Goal: Task Accomplishment & Management: Use online tool/utility

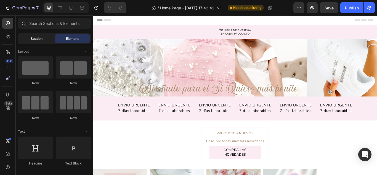
click at [34, 40] on span "Section" at bounding box center [37, 38] width 12 height 5
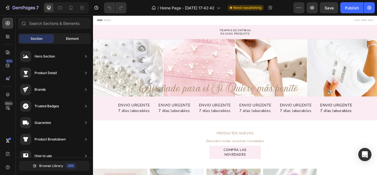
click at [70, 34] on div "Element" at bounding box center [72, 38] width 35 height 9
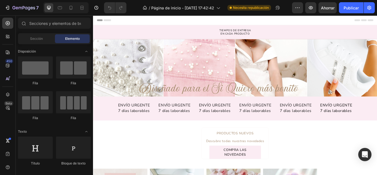
click at [247, 20] on div "Encabezamiento" at bounding box center [258, 20] width 322 height 11
click at [69, 6] on icon at bounding box center [71, 8] width 6 height 6
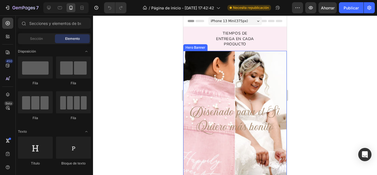
click at [270, 70] on div "Overlay" at bounding box center [234, 120] width 103 height 138
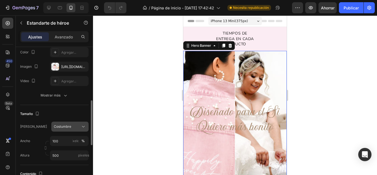
scroll to position [83, 0]
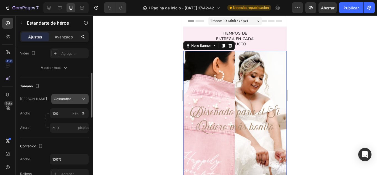
click at [84, 98] on icon at bounding box center [84, 99] width 6 height 6
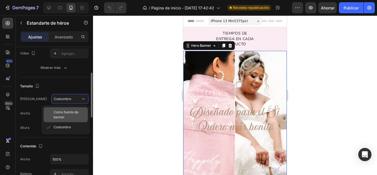
click at [74, 112] on font "Como fuente de banner" at bounding box center [65, 114] width 25 height 9
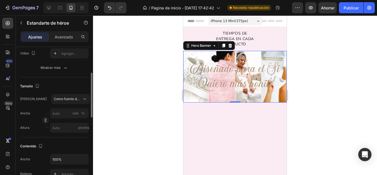
click at [347, 71] on div at bounding box center [235, 94] width 284 height 159
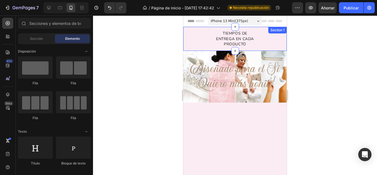
click at [193, 45] on div "TIEMPOS DE ENTREGA EN CADA PRODUCTO Text Block Row" at bounding box center [234, 38] width 103 height 17
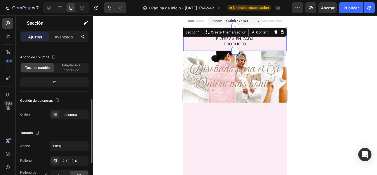
scroll to position [55, 0]
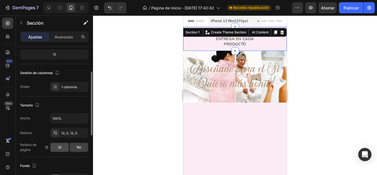
click at [61, 148] on font "Sí" at bounding box center [59, 147] width 3 height 4
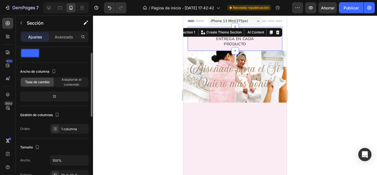
scroll to position [0, 0]
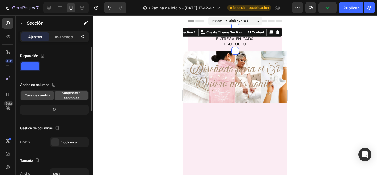
click at [68, 93] on font "Adaptarse al contenido" at bounding box center [71, 94] width 20 height 9
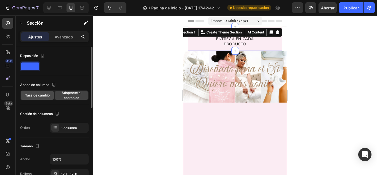
click at [36, 93] on font "Tasa de cambio" at bounding box center [37, 95] width 25 height 4
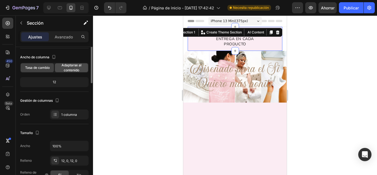
scroll to position [55, 0]
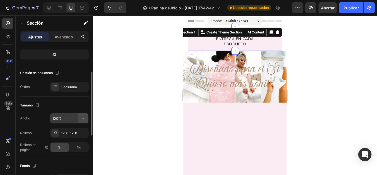
click at [83, 116] on icon "button" at bounding box center [84, 118] width 6 height 6
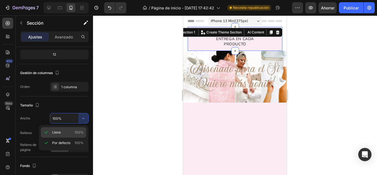
click at [81, 130] on font "100%" at bounding box center [78, 132] width 9 height 4
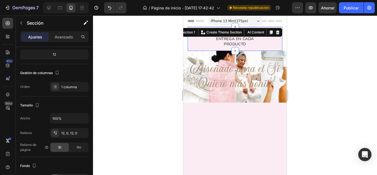
click at [137, 65] on div at bounding box center [235, 94] width 284 height 159
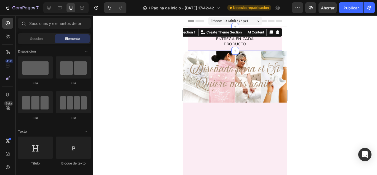
click at [198, 38] on div "TIEMPOS DE ENTREGA EN CADA PRODUCTO Text Block Row" at bounding box center [234, 38] width 95 height 17
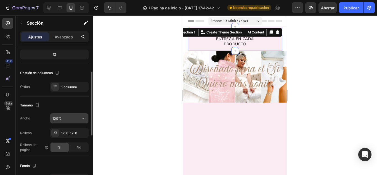
click at [73, 116] on input "100%" at bounding box center [69, 118] width 38 height 10
click at [84, 118] on icon "button" at bounding box center [83, 117] width 2 height 1
click at [123, 153] on div at bounding box center [235, 94] width 284 height 159
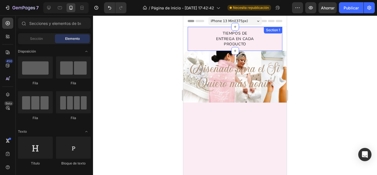
click at [199, 43] on div "TIEMPOS DE ENTREGA EN CADA PRODUCTO Text Block Row" at bounding box center [234, 38] width 95 height 17
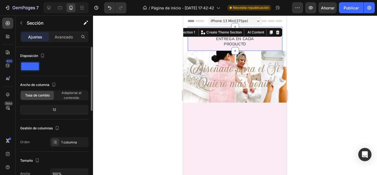
scroll to position [0, 0]
click at [32, 64] on span at bounding box center [30, 66] width 18 height 8
click at [44, 55] on icon "button" at bounding box center [43, 56] width 6 height 6
click at [61, 37] on font "Avanzado" at bounding box center [64, 36] width 18 height 5
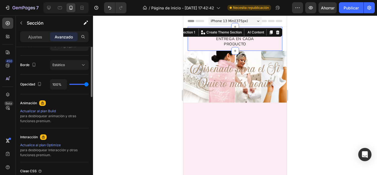
scroll to position [138, 0]
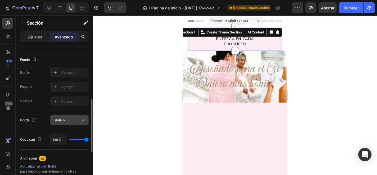
click at [69, 119] on div "Estático" at bounding box center [66, 119] width 28 height 5
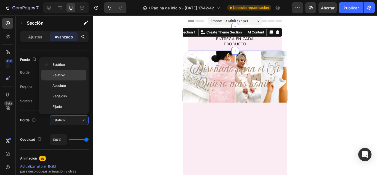
click at [67, 75] on p "Relativo" at bounding box center [67, 75] width 31 height 5
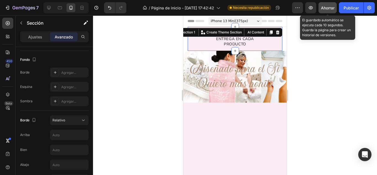
click at [326, 7] on font "Ahorrar" at bounding box center [328, 8] width 14 height 5
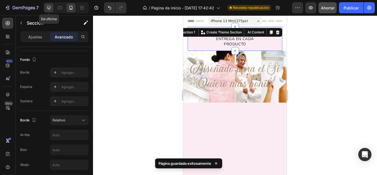
click at [49, 7] on icon at bounding box center [49, 8] width 6 height 6
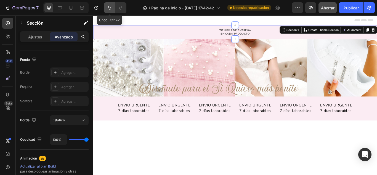
click at [112, 9] on icon "Deshacer/Rehacer" at bounding box center [110, 8] width 6 height 6
click at [110, 8] on icon "Deshacer/Rehacer" at bounding box center [110, 8] width 6 height 6
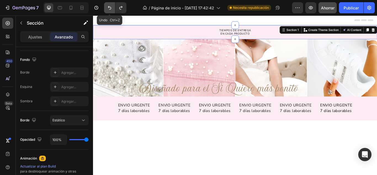
click at [110, 8] on icon "Deshacer/Rehacer" at bounding box center [110, 8] width 6 height 6
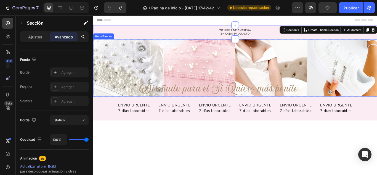
click at [116, 54] on div "Diseñado para el Si Quiero más bonito Heading Row" at bounding box center [258, 76] width 331 height 67
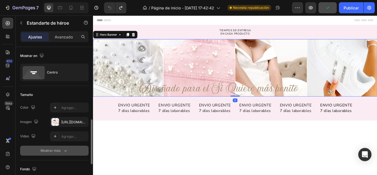
scroll to position [83, 0]
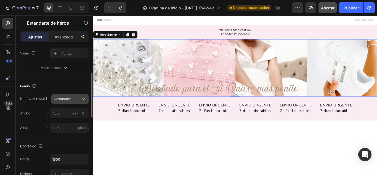
click at [79, 97] on div "Costumbre" at bounding box center [67, 98] width 26 height 5
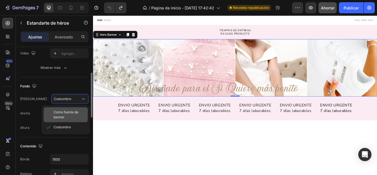
click at [68, 114] on span "Como fuente de banner" at bounding box center [69, 114] width 32 height 10
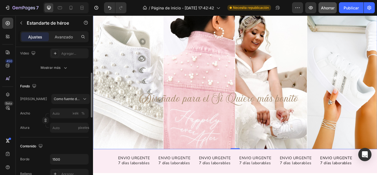
scroll to position [28, 0]
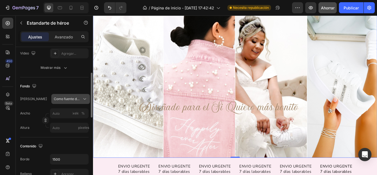
click at [72, 101] on span "Como fuente de banner" at bounding box center [67, 98] width 27 height 5
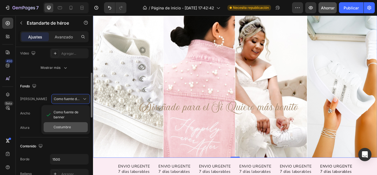
click at [63, 127] on font "Costumbre" at bounding box center [61, 127] width 17 height 4
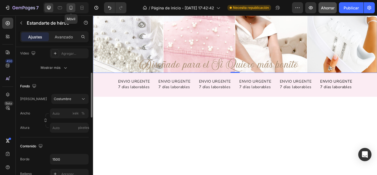
click at [72, 7] on icon at bounding box center [70, 8] width 3 height 4
type input "100"
type input "500"
type input "100%"
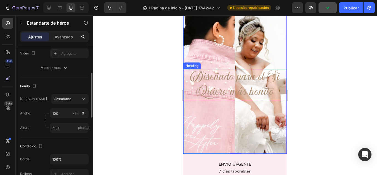
scroll to position [2, 0]
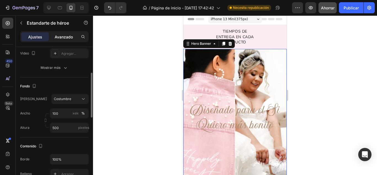
click at [64, 36] on font "Avanzado" at bounding box center [64, 36] width 18 height 5
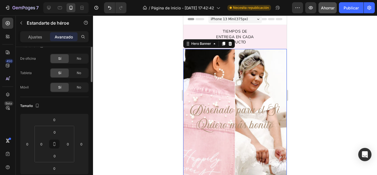
scroll to position [0, 0]
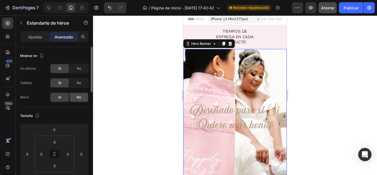
click at [81, 96] on font "No" at bounding box center [79, 97] width 4 height 4
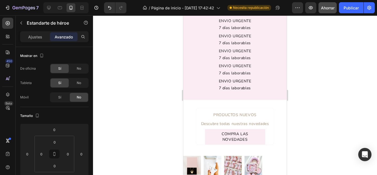
scroll to position [193, 0]
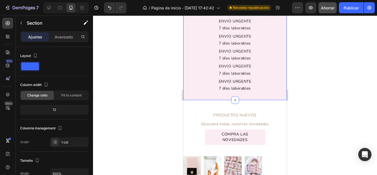
click at [196, 80] on div "ENVIO URGENTE 7 días laborables Text Block ENVIO URGENTE 7 días laborables Text…" at bounding box center [234, 47] width 103 height 90
click at [65, 35] on font "Avanzado" at bounding box center [64, 36] width 18 height 5
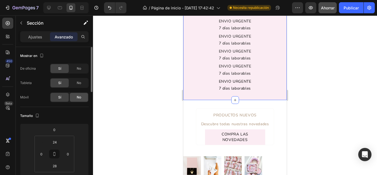
click at [78, 96] on font "No" at bounding box center [79, 97] width 4 height 4
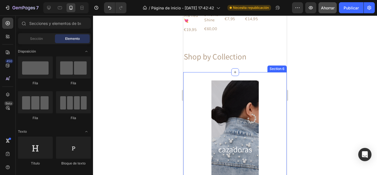
scroll to position [303, 0]
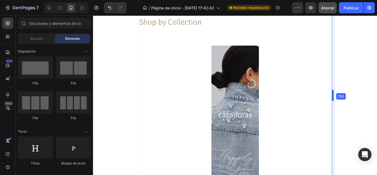
drag, startPoint x: 287, startPoint y: 106, endPoint x: 376, endPoint y: 110, distance: 89.7
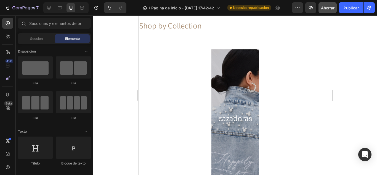
scroll to position [0, 0]
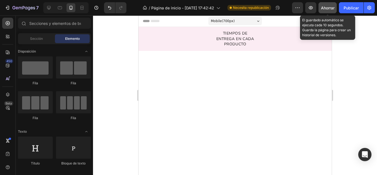
click at [327, 7] on font "Ahorrar" at bounding box center [328, 8] width 14 height 5
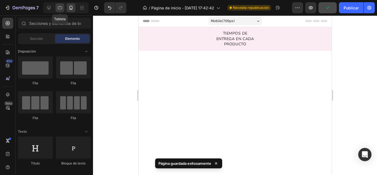
click at [59, 8] on icon at bounding box center [60, 8] width 6 height 6
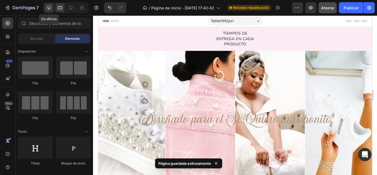
click at [50, 8] on icon at bounding box center [49, 8] width 4 height 4
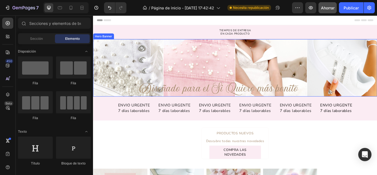
click at [128, 69] on div "Diseñado para el Si Quiero más bonito Heading Row" at bounding box center [258, 76] width 331 height 67
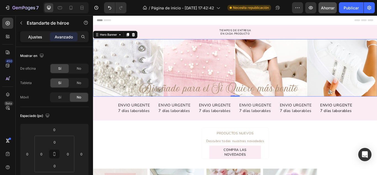
click at [27, 36] on div "Ajustes" at bounding box center [35, 36] width 28 height 9
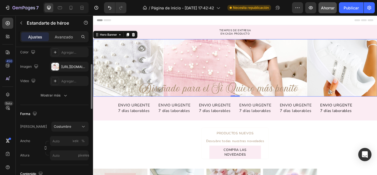
scroll to position [83, 0]
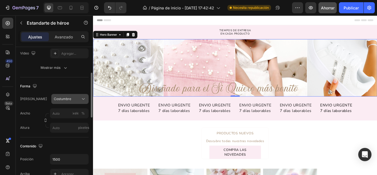
click at [80, 97] on div "Costumbre" at bounding box center [70, 99] width 32 height 6
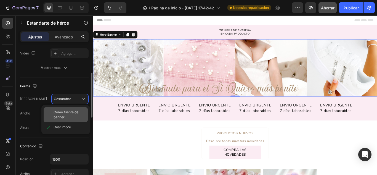
click at [75, 113] on font "Como fuente de banner" at bounding box center [65, 114] width 25 height 9
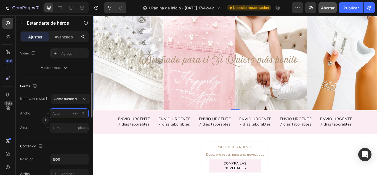
click at [59, 112] on input "píxeles %" at bounding box center [69, 113] width 39 height 10
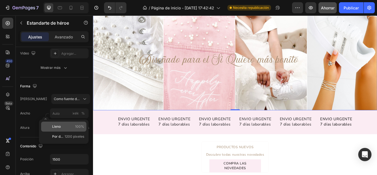
click at [67, 123] on div "Lleno 100%" at bounding box center [63, 126] width 45 height 10
type input "100"
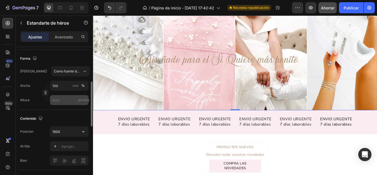
scroll to position [138, 0]
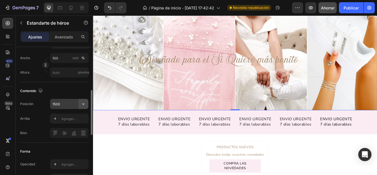
click at [85, 104] on icon "button" at bounding box center [84, 104] width 6 height 6
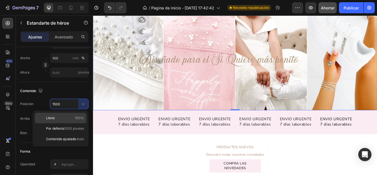
click at [82, 116] on font "100%" at bounding box center [79, 118] width 9 height 4
type input "100%"
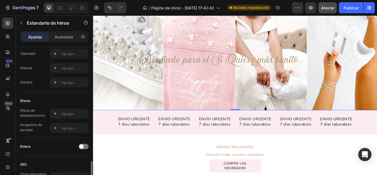
scroll to position [276, 0]
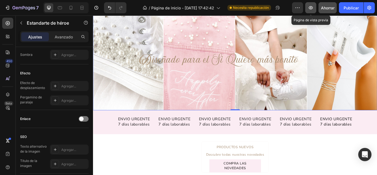
click at [311, 7] on icon "button" at bounding box center [311, 8] width 6 height 6
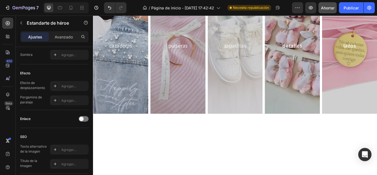
scroll to position [469, 0]
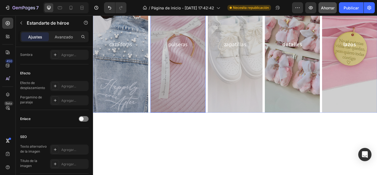
click at [188, 82] on div "Overlay" at bounding box center [192, 49] width 64 height 158
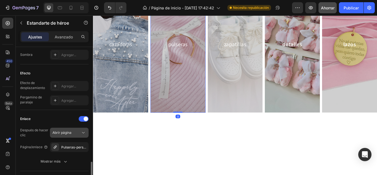
scroll to position [303, 0]
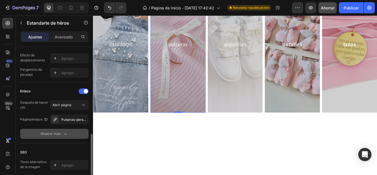
click at [63, 131] on icon "button" at bounding box center [66, 134] width 6 height 6
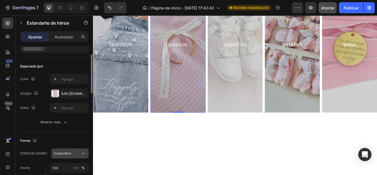
scroll to position [0, 0]
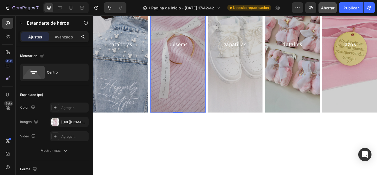
click at [178, 101] on div "Overlay" at bounding box center [192, 49] width 64 height 158
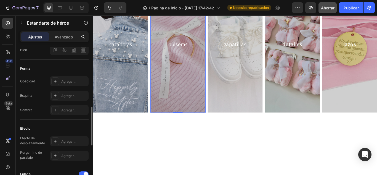
scroll to position [248, 0]
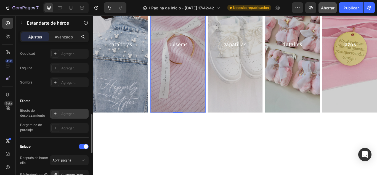
click at [54, 114] on icon at bounding box center [55, 113] width 4 height 4
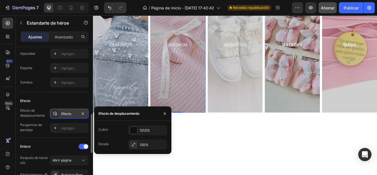
click at [54, 114] on icon at bounding box center [55, 113] width 4 height 4
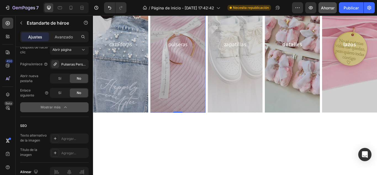
scroll to position [386, 0]
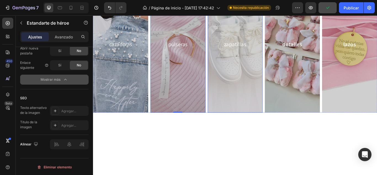
click at [243, 95] on div "Overlay" at bounding box center [258, 49] width 64 height 158
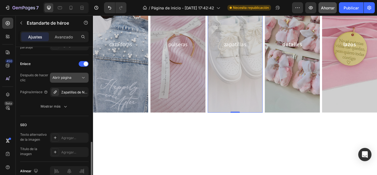
scroll to position [248, 0]
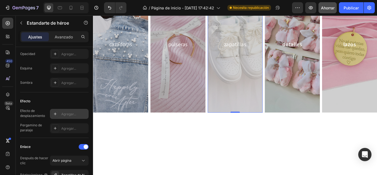
click at [57, 111] on div at bounding box center [55, 114] width 8 height 8
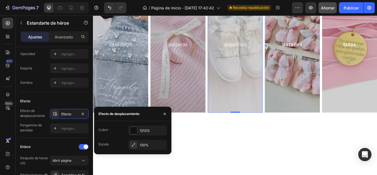
click at [70, 100] on div "Efecto" at bounding box center [54, 101] width 68 height 9
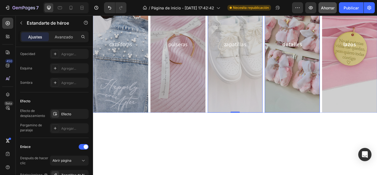
click at [307, 87] on div "Overlay" at bounding box center [325, 49] width 64 height 158
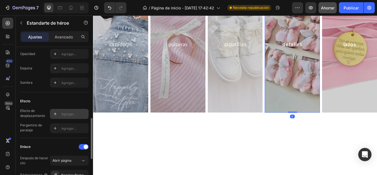
click at [69, 110] on div "Agregar..." at bounding box center [69, 114] width 39 height 10
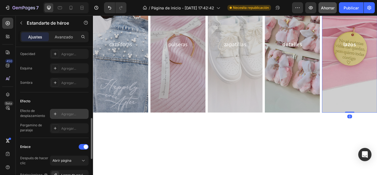
click at [73, 112] on font "Agregar..." at bounding box center [68, 114] width 15 height 4
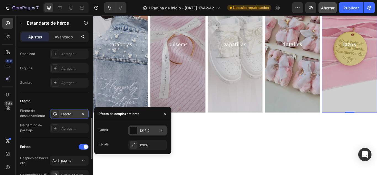
click at [136, 131] on div at bounding box center [133, 130] width 7 height 7
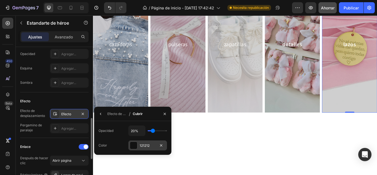
click at [133, 145] on div at bounding box center [133, 144] width 7 height 7
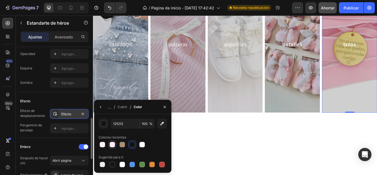
click at [112, 146] on div at bounding box center [112, 144] width 6 height 6
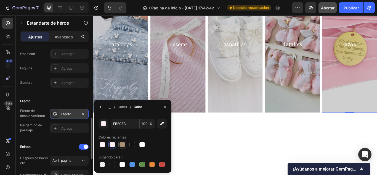
click at [119, 146] on div at bounding box center [122, 144] width 8 height 8
click at [131, 142] on div at bounding box center [132, 144] width 6 height 6
type input "121212"
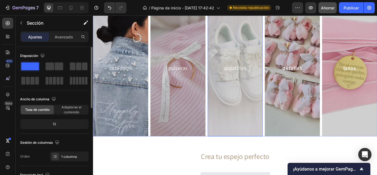
scroll to position [386, 0]
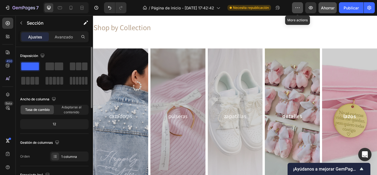
click at [299, 8] on icon "button" at bounding box center [297, 8] width 6 height 6
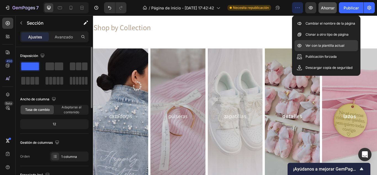
click at [319, 43] on font "Ver con la plantilla actual" at bounding box center [324, 45] width 39 height 4
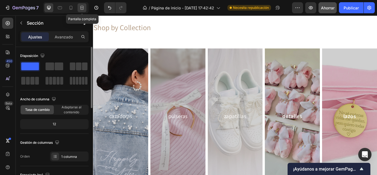
click at [83, 7] on icon at bounding box center [83, 7] width 2 height 1
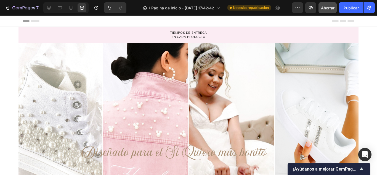
click at [49, 8] on icon at bounding box center [49, 8] width 4 height 4
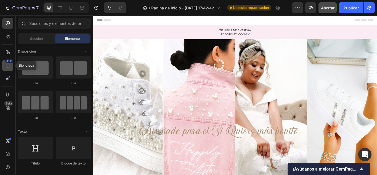
click at [7, 61] on font "450" at bounding box center [9, 61] width 6 height 4
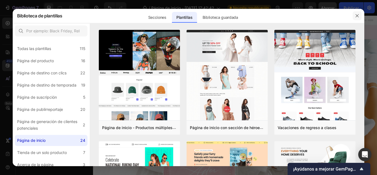
click at [358, 14] on icon "button" at bounding box center [357, 16] width 4 height 4
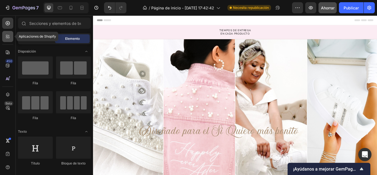
click at [6, 37] on icon at bounding box center [7, 38] width 2 height 2
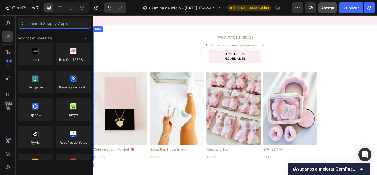
scroll to position [221, 0]
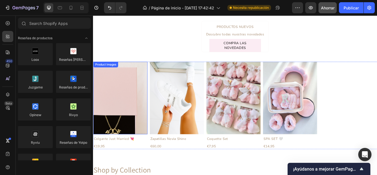
click at [140, 72] on img at bounding box center [124, 111] width 63 height 84
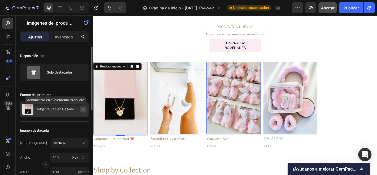
click at [84, 108] on icon "button" at bounding box center [83, 109] width 4 height 4
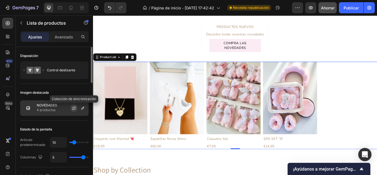
click at [71, 107] on button "button" at bounding box center [74, 107] width 7 height 7
click at [47, 108] on font "4 productos" at bounding box center [46, 110] width 19 height 4
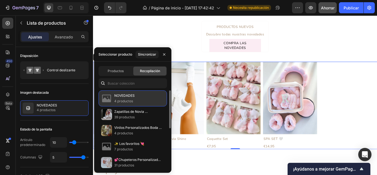
click at [128, 100] on font "4 productos" at bounding box center [123, 101] width 19 height 4
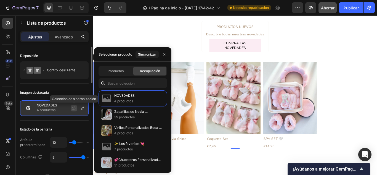
click at [75, 106] on icon "button" at bounding box center [74, 108] width 4 height 4
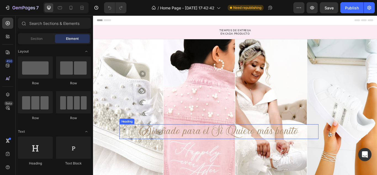
click at [206, 149] on h2 "Diseñado para el Si Quiero más bonito" at bounding box center [240, 150] width 232 height 17
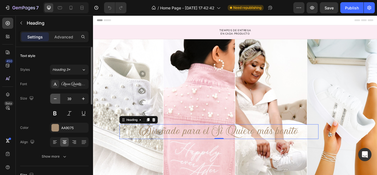
click at [56, 98] on icon "button" at bounding box center [55, 99] width 6 height 6
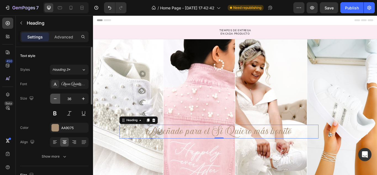
click at [56, 98] on icon "button" at bounding box center [55, 99] width 6 height 6
click at [57, 98] on icon "button" at bounding box center [55, 99] width 6 height 6
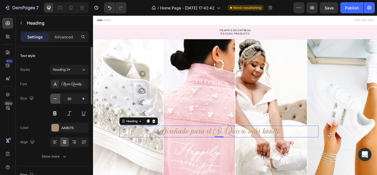
click at [57, 98] on icon "button" at bounding box center [55, 99] width 6 height 6
type input "28"
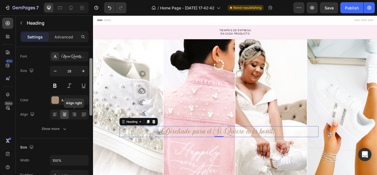
scroll to position [55, 0]
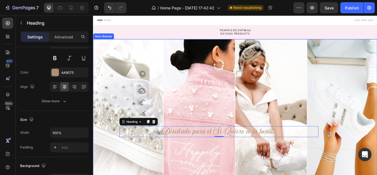
click at [117, 63] on div "Overlay" at bounding box center [258, 125] width 331 height 165
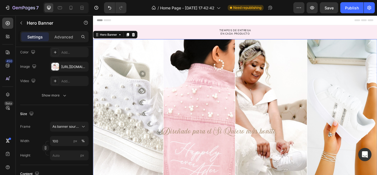
scroll to position [0, 0]
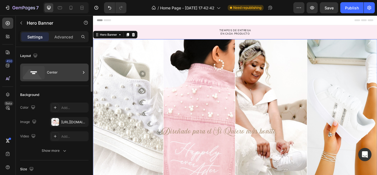
click at [49, 74] on div "Center" at bounding box center [64, 72] width 34 height 13
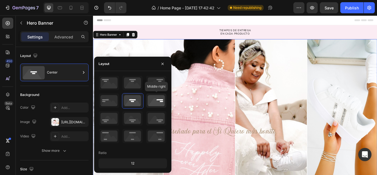
click at [165, 96] on icon at bounding box center [156, 100] width 20 height 14
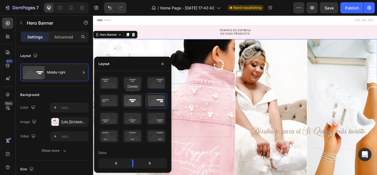
click at [137, 101] on icon at bounding box center [132, 100] width 20 height 14
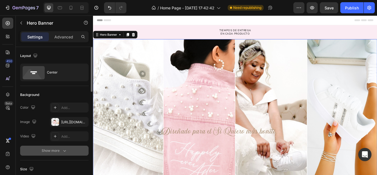
click at [64, 153] on button "Show more" at bounding box center [54, 150] width 68 height 10
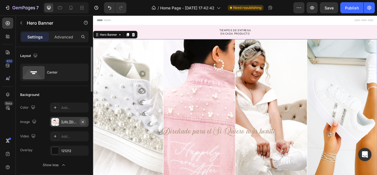
scroll to position [28, 0]
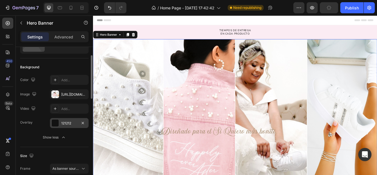
click at [53, 120] on div at bounding box center [55, 122] width 7 height 7
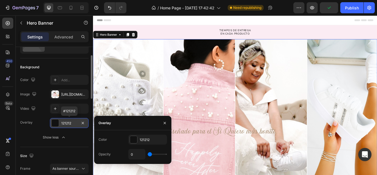
click at [53, 120] on div at bounding box center [55, 122] width 7 height 7
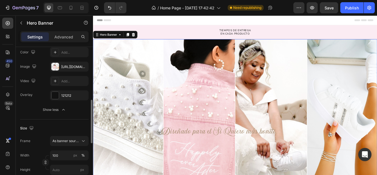
scroll to position [83, 0]
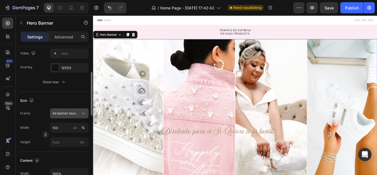
click at [67, 111] on span "As banner source" at bounding box center [65, 113] width 27 height 5
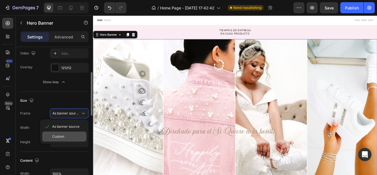
click at [69, 137] on div "Custom" at bounding box center [68, 136] width 32 height 5
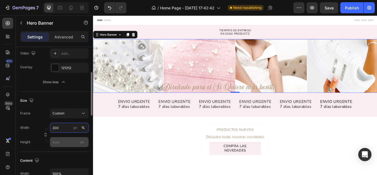
type input "200"
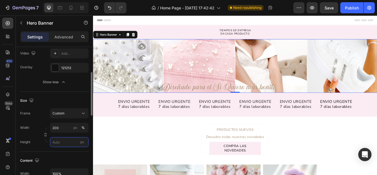
click at [66, 142] on input "px" at bounding box center [69, 142] width 39 height 10
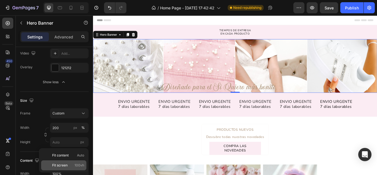
click at [77, 163] on span "100vh" at bounding box center [79, 164] width 10 height 5
type input "100 vh"
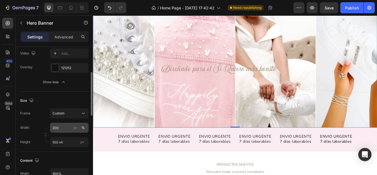
click at [83, 127] on div "%" at bounding box center [82, 127] width 3 height 5
click at [67, 127] on input "200" at bounding box center [69, 127] width 39 height 10
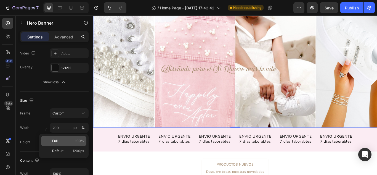
click at [82, 138] on div "Full 100%" at bounding box center [63, 141] width 45 height 10
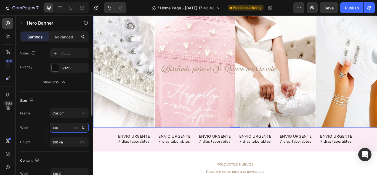
click at [65, 127] on input "100" at bounding box center [69, 127] width 39 height 10
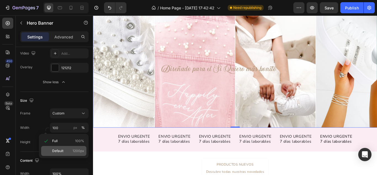
click at [60, 151] on span "Default" at bounding box center [57, 150] width 11 height 5
type input "1200"
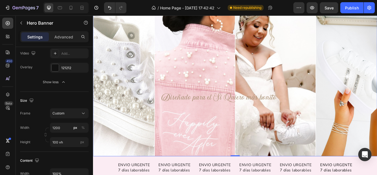
scroll to position [110, 0]
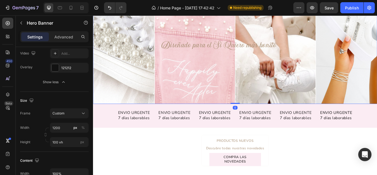
drag, startPoint x: 256, startPoint y: 117, endPoint x: 262, endPoint y: 89, distance: 28.5
click at [262, 89] on div "Diseñado para el Si Quiero más bonito Heading Row Hero Banner 0" at bounding box center [258, 26] width 331 height 186
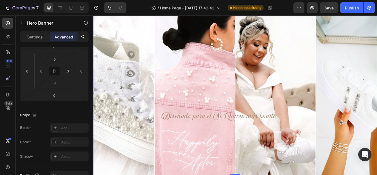
scroll to position [0, 0]
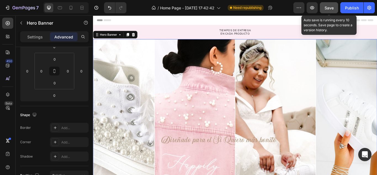
click at [332, 7] on span "Save" at bounding box center [328, 8] width 9 height 5
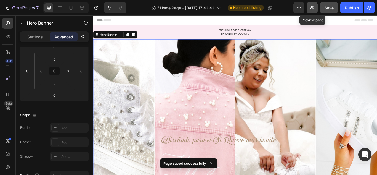
click at [314, 6] on icon "button" at bounding box center [312, 8] width 6 height 6
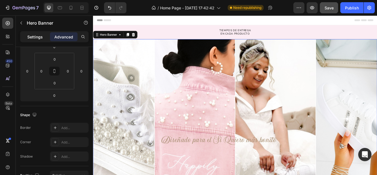
click at [33, 38] on p "Settings" at bounding box center [34, 37] width 15 height 6
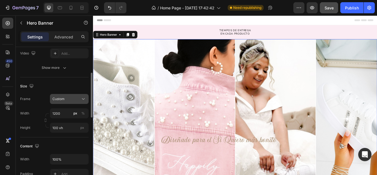
click at [63, 97] on span "Custom" at bounding box center [58, 98] width 12 height 5
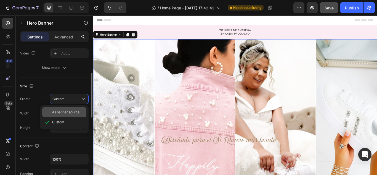
click at [59, 111] on span "As banner source" at bounding box center [65, 111] width 27 height 5
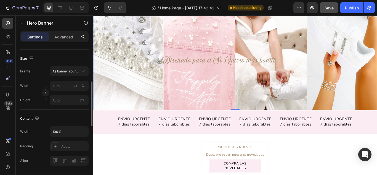
scroll to position [138, 0]
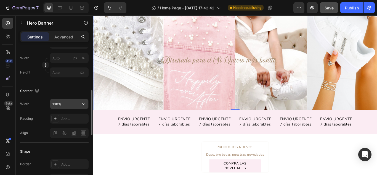
click at [64, 101] on input "100%" at bounding box center [69, 104] width 38 height 10
click at [84, 105] on icon "button" at bounding box center [84, 104] width 6 height 6
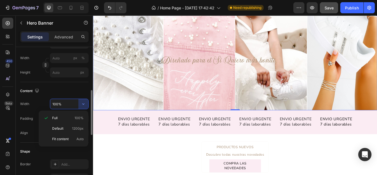
click at [65, 130] on p "Default 1200px" at bounding box center [67, 128] width 31 height 5
type input "1200"
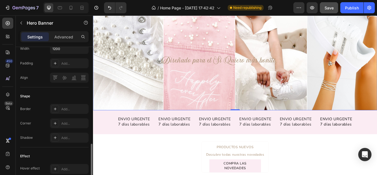
scroll to position [221, 0]
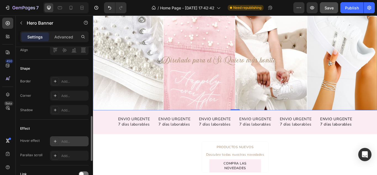
click at [66, 137] on div "Add..." at bounding box center [69, 141] width 39 height 10
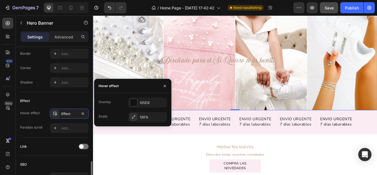
scroll to position [276, 0]
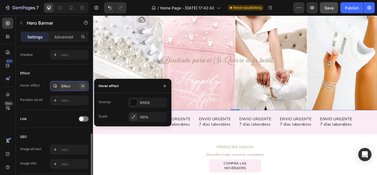
click at [84, 85] on icon "button" at bounding box center [83, 86] width 4 height 4
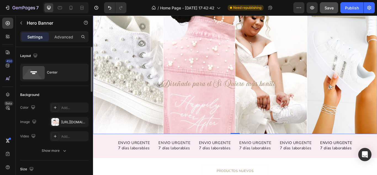
scroll to position [28, 0]
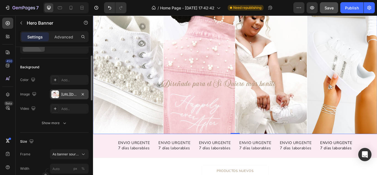
click at [73, 93] on div "[URL][DOMAIN_NAME]" at bounding box center [69, 94] width 16 height 5
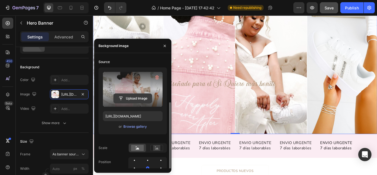
scroll to position [55, 0]
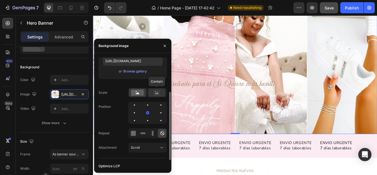
click at [158, 94] on icon at bounding box center [157, 93] width 4 height 2
click at [136, 93] on icon at bounding box center [138, 93] width 4 height 2
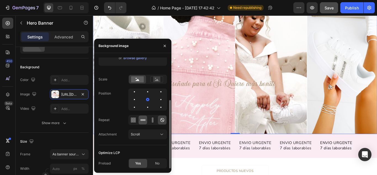
click at [145, 132] on div "Scroll" at bounding box center [145, 134] width 28 height 5
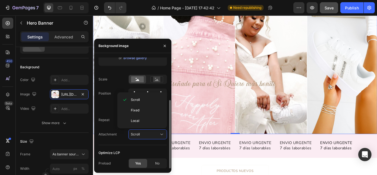
click at [125, 137] on div "Attachment Scroll" at bounding box center [132, 134] width 68 height 10
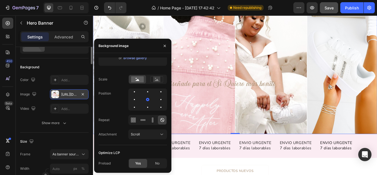
scroll to position [0, 0]
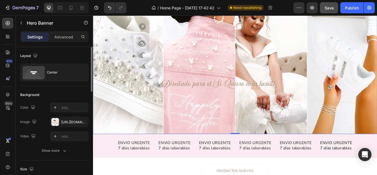
click at [68, 50] on div "Layout Center" at bounding box center [54, 66] width 68 height 39
click at [116, 47] on div "Diseñado para el Si Quiero más bonito Heading Row" at bounding box center [258, 70] width 331 height 62
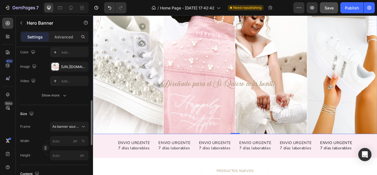
scroll to position [83, 0]
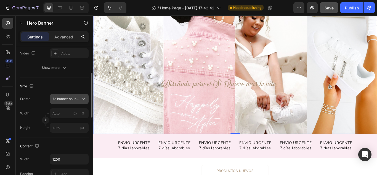
click at [74, 97] on span "As banner source" at bounding box center [65, 98] width 27 height 5
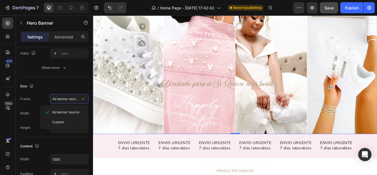
click at [80, 86] on div "Size" at bounding box center [54, 86] width 68 height 9
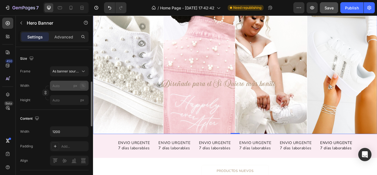
click at [80, 83] on button "%" at bounding box center [83, 85] width 7 height 7
click at [53, 85] on input "px %" at bounding box center [69, 86] width 39 height 10
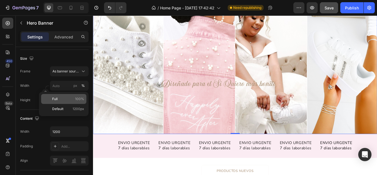
click at [60, 98] on p "Full 100%" at bounding box center [68, 98] width 32 height 5
type input "100"
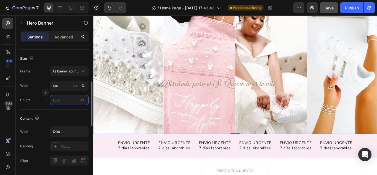
click at [60, 100] on input "px" at bounding box center [69, 100] width 39 height 10
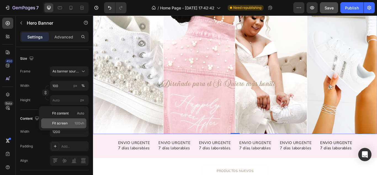
click at [59, 122] on span "Fit screen" at bounding box center [59, 122] width 15 height 5
type input "100 vh"
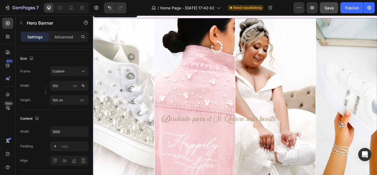
scroll to position [83, 0]
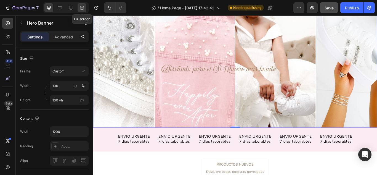
click at [82, 6] on icon at bounding box center [82, 8] width 6 height 6
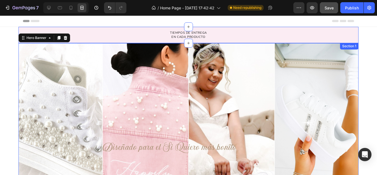
click at [93, 35] on div "TIEMPOS DE ENTREGA EN CADA PRODUCTO Text Block Row" at bounding box center [188, 35] width 340 height 10
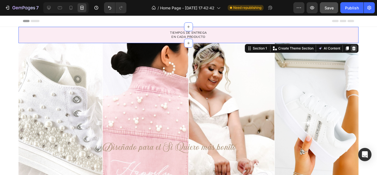
click at [352, 47] on icon at bounding box center [354, 48] width 4 height 4
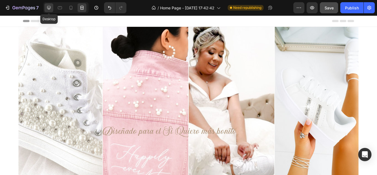
click at [48, 7] on icon at bounding box center [49, 8] width 6 height 6
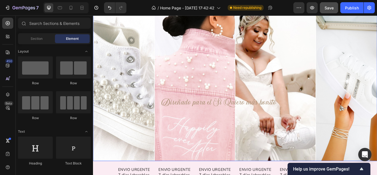
scroll to position [83, 0]
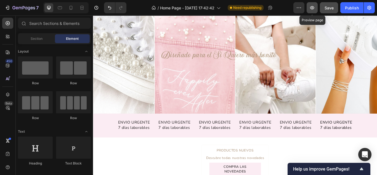
click at [315, 7] on icon "button" at bounding box center [312, 8] width 6 height 6
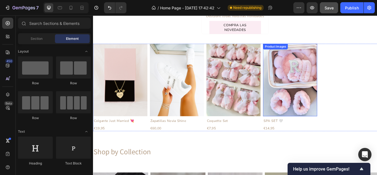
scroll to position [248, 0]
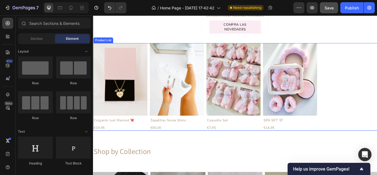
click at [376, 87] on div "Product Images Colgante Just Married 💘 Product Title €19,95 Product Price Produ…" at bounding box center [258, 99] width 331 height 102
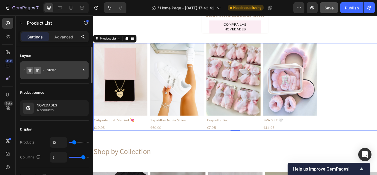
click at [41, 71] on icon at bounding box center [34, 70] width 22 height 13
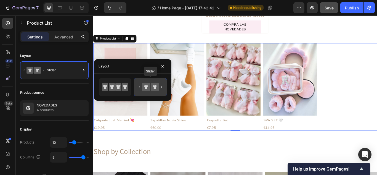
click at [150, 86] on icon at bounding box center [146, 87] width 8 height 8
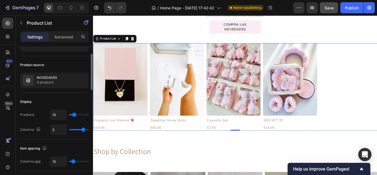
type input "15"
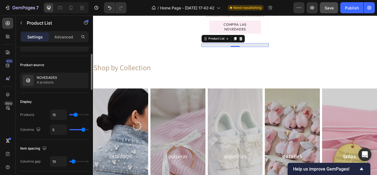
type input "16"
type input "15"
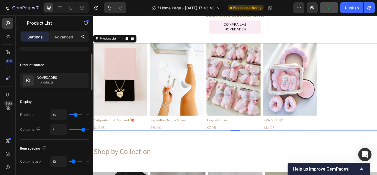
type input "12"
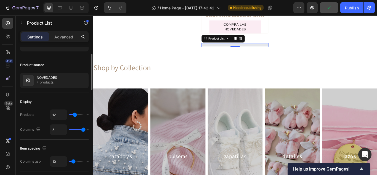
type input "10"
click at [74, 114] on input "range" at bounding box center [78, 114] width 19 height 1
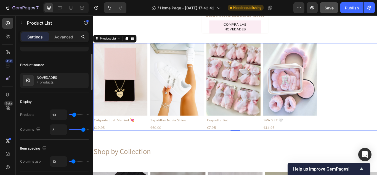
type input "4"
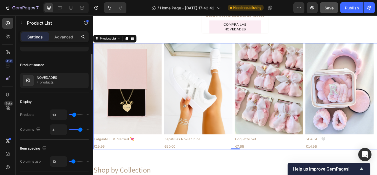
drag, startPoint x: 84, startPoint y: 129, endPoint x: 81, endPoint y: 127, distance: 3.4
type input "4"
click at [81, 129] on input "range" at bounding box center [78, 129] width 19 height 1
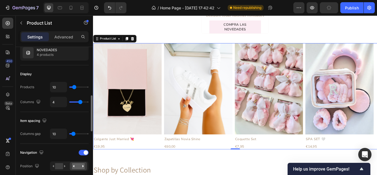
scroll to position [83, 0]
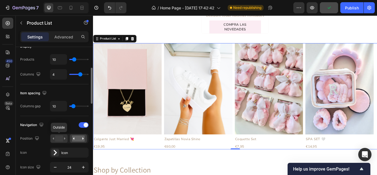
click at [56, 138] on rect at bounding box center [59, 138] width 8 height 6
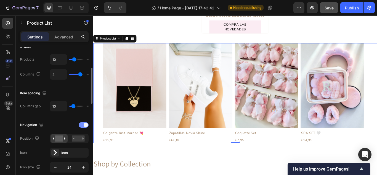
click at [85, 123] on span at bounding box center [86, 124] width 4 height 4
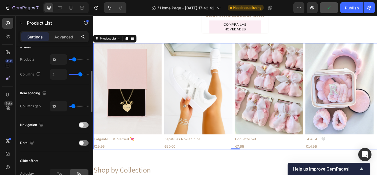
click at [86, 124] on div at bounding box center [84, 125] width 10 height 6
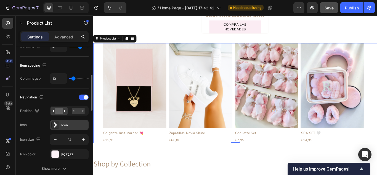
scroll to position [138, 0]
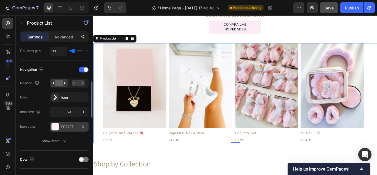
click at [58, 126] on div at bounding box center [55, 126] width 7 height 7
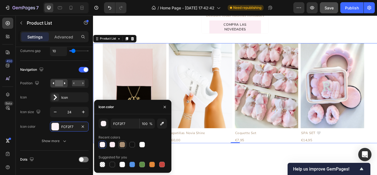
click at [123, 143] on div at bounding box center [122, 144] width 6 height 6
type input "AA9075"
click at [64, 96] on div "Icon" at bounding box center [74, 97] width 26 height 5
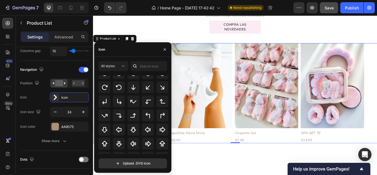
scroll to position [101, 0]
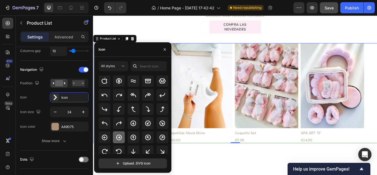
click at [119, 136] on icon at bounding box center [119, 137] width 7 height 7
click at [75, 84] on rect at bounding box center [78, 83] width 13 height 6
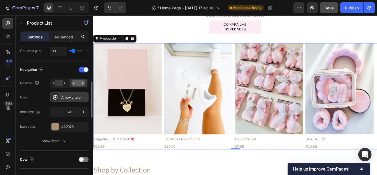
click at [61, 96] on div "Arrow circle right bold" at bounding box center [69, 97] width 39 height 10
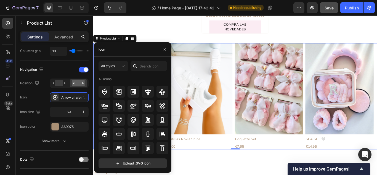
scroll to position [0, 0]
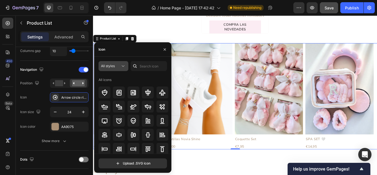
click at [125, 66] on icon at bounding box center [123, 66] width 6 height 6
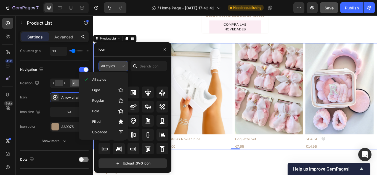
click at [125, 67] on icon at bounding box center [123, 66] width 6 height 6
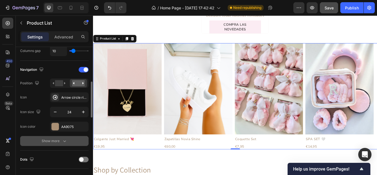
click at [63, 138] on button "Show more" at bounding box center [54, 141] width 68 height 10
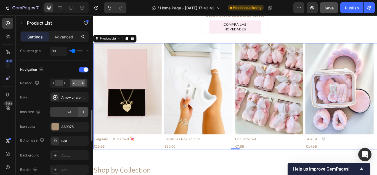
scroll to position [165, 0]
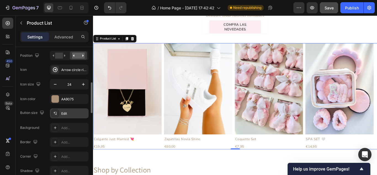
click at [56, 115] on icon at bounding box center [55, 113] width 4 height 4
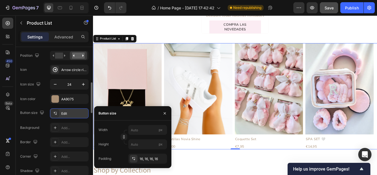
click at [56, 115] on icon at bounding box center [55, 113] width 4 height 4
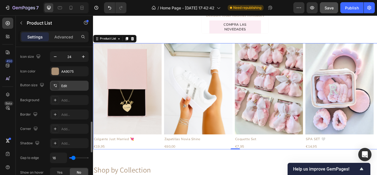
scroll to position [221, 0]
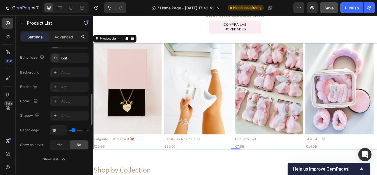
click at [40, 143] on div "Show on hover" at bounding box center [31, 144] width 23 height 5
click at [55, 145] on div "Yes" at bounding box center [59, 144] width 18 height 9
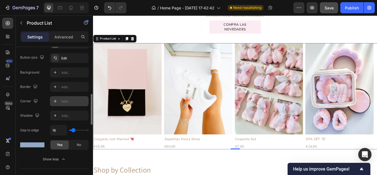
scroll to position [138, 0]
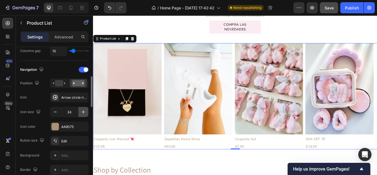
click at [84, 113] on icon "button" at bounding box center [84, 112] width 6 height 6
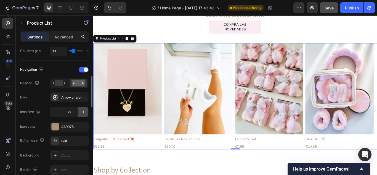
click at [84, 113] on icon "button" at bounding box center [84, 112] width 6 height 6
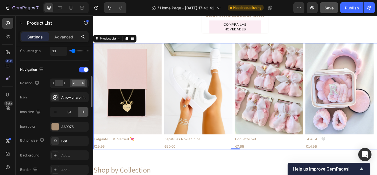
click at [84, 113] on icon "button" at bounding box center [84, 112] width 6 height 6
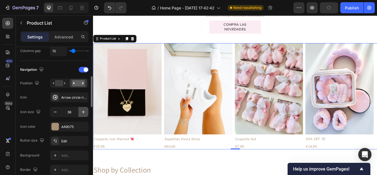
click at [84, 113] on icon "button" at bounding box center [84, 112] width 6 height 6
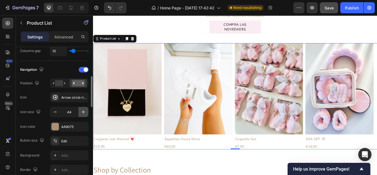
click at [83, 111] on icon "button" at bounding box center [83, 111] width 3 height 3
click at [84, 111] on icon "button" at bounding box center [84, 112] width 6 height 6
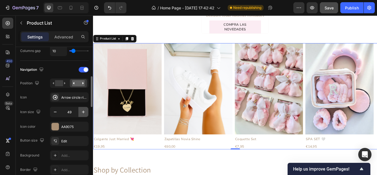
click at [84, 111] on icon "button" at bounding box center [84, 112] width 6 height 6
click at [85, 112] on icon "button" at bounding box center [84, 112] width 6 height 6
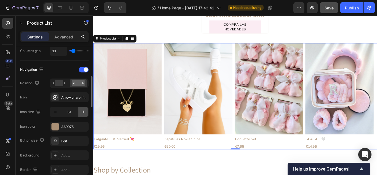
click at [85, 112] on icon "button" at bounding box center [84, 112] width 6 height 6
type input "55"
click at [63, 127] on div "AA9075" at bounding box center [69, 126] width 16 height 5
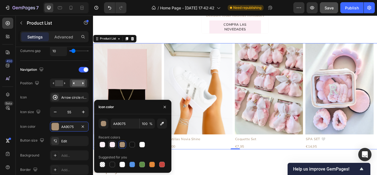
click at [111, 143] on div at bounding box center [112, 144] width 6 height 6
type input "FBECF3"
click at [79, 97] on div "Arrow circle right bold" at bounding box center [74, 97] width 26 height 5
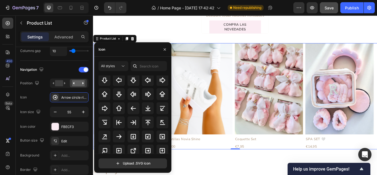
scroll to position [221, 0]
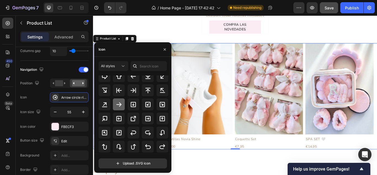
click at [117, 105] on icon at bounding box center [119, 104] width 7 height 7
click at [73, 126] on div "FBECF3" at bounding box center [69, 126] width 16 height 5
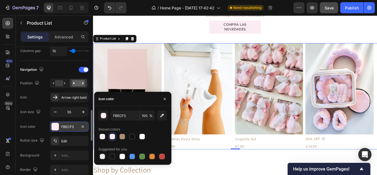
scroll to position [165, 0]
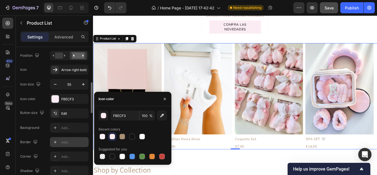
click at [76, 140] on div "Add..." at bounding box center [74, 142] width 26 height 5
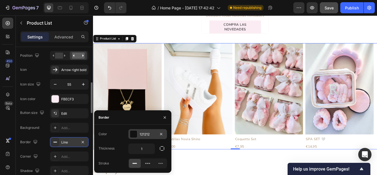
click at [136, 133] on div at bounding box center [133, 133] width 7 height 7
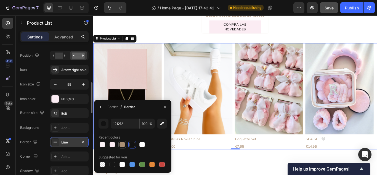
click at [122, 144] on div at bounding box center [122, 144] width 6 height 6
type input "AA9075"
click at [84, 141] on icon "button" at bounding box center [83, 142] width 4 height 4
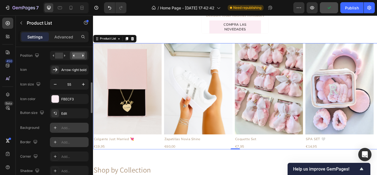
click at [57, 127] on icon at bounding box center [55, 127] width 4 height 4
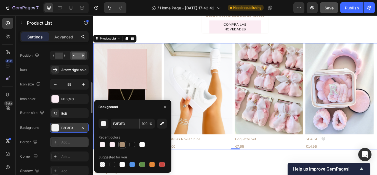
click at [123, 143] on div at bounding box center [122, 144] width 6 height 6
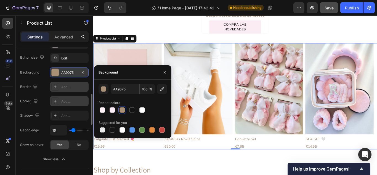
scroll to position [193, 0]
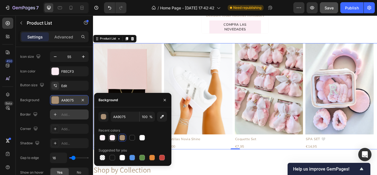
click at [111, 138] on div at bounding box center [112, 138] width 6 height 6
type input "FBECF3"
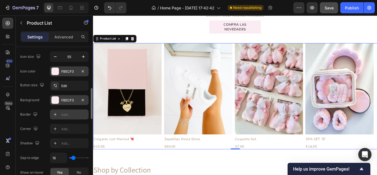
click at [69, 70] on div "FBECF3" at bounding box center [69, 71] width 16 height 5
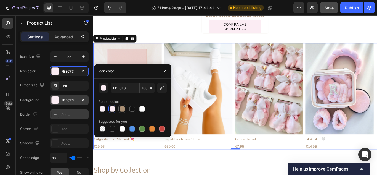
click at [120, 106] on div at bounding box center [122, 109] width 6 height 6
type input "AA9075"
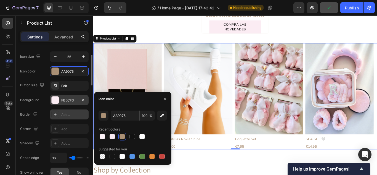
scroll to position [165, 0]
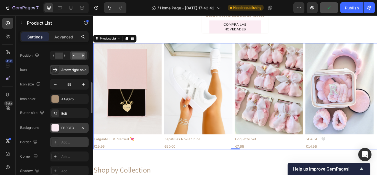
click at [73, 69] on div "Arrow right bold" at bounding box center [74, 69] width 26 height 5
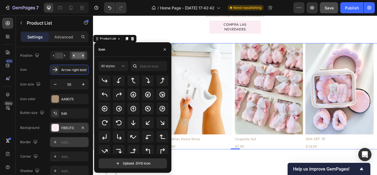
scroll to position [118, 0]
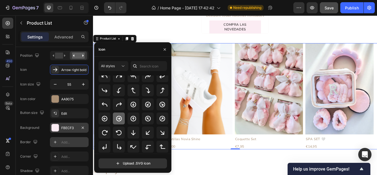
click at [122, 118] on icon at bounding box center [119, 118] width 7 height 7
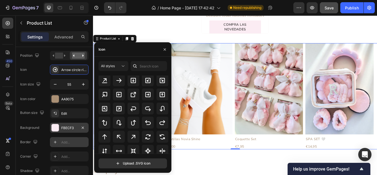
scroll to position [236, 0]
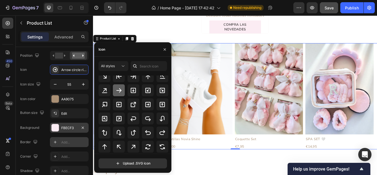
click at [117, 91] on icon at bounding box center [119, 90] width 7 height 7
click at [84, 127] on icon "button" at bounding box center [83, 127] width 4 height 4
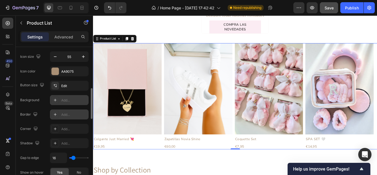
scroll to position [221, 0]
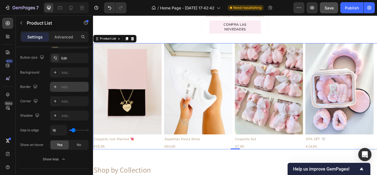
type input "31"
type input "33"
type input "36"
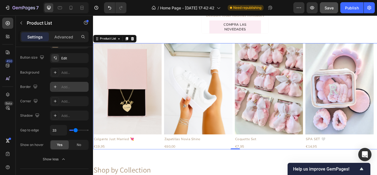
type input "36"
type input "38"
type input "40"
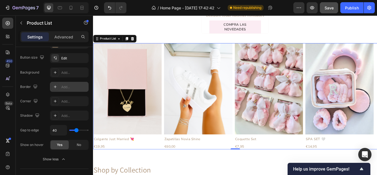
type input "42"
type input "47"
type input "51"
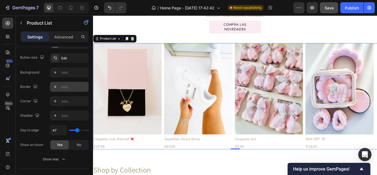
type input "51"
type input "53"
type input "56"
drag, startPoint x: 75, startPoint y: 131, endPoint x: 78, endPoint y: 131, distance: 3.3
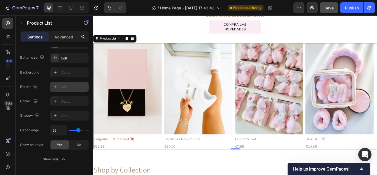
type input "56"
click at [78, 130] on input "range" at bounding box center [78, 129] width 19 height 1
type input "51"
type input "44"
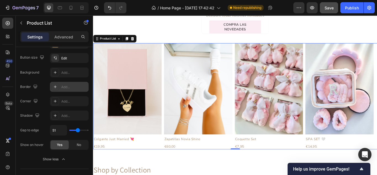
type input "44"
type input "42"
type input "31"
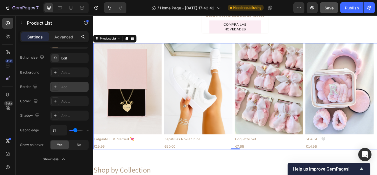
type input "29"
type input "27"
type input "24"
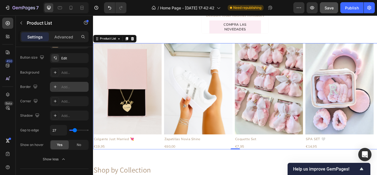
type input "24"
type input "22"
type input "20"
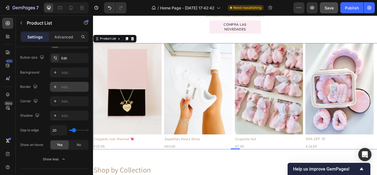
type input "18"
type input "16"
type input "13"
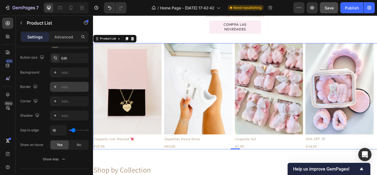
type input "13"
type input "11"
type input "9"
drag, startPoint x: 78, startPoint y: 130, endPoint x: 73, endPoint y: 129, distance: 5.7
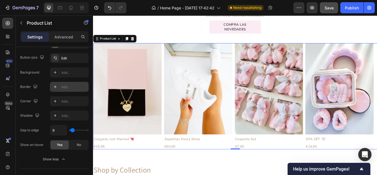
type input "9"
click at [73, 129] on input "range" at bounding box center [78, 129] width 19 height 1
click at [76, 145] on div "No" at bounding box center [79, 144] width 18 height 9
click at [60, 143] on span "Yes" at bounding box center [60, 144] width 6 height 5
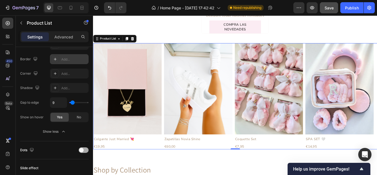
click at [84, 151] on div at bounding box center [84, 150] width 10 height 6
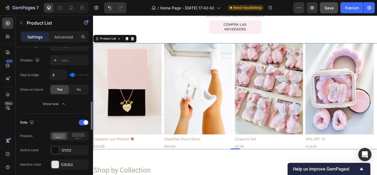
scroll to position [303, 0]
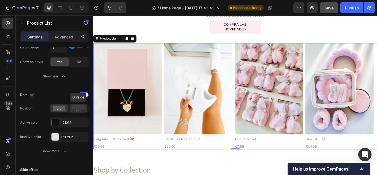
click at [82, 108] on rect at bounding box center [78, 107] width 13 height 4
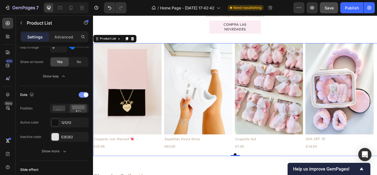
click at [84, 93] on span at bounding box center [86, 94] width 4 height 4
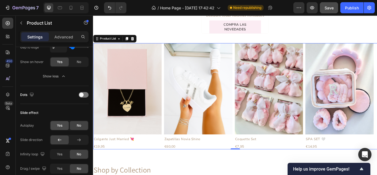
click at [61, 124] on span "Yes" at bounding box center [60, 125] width 6 height 5
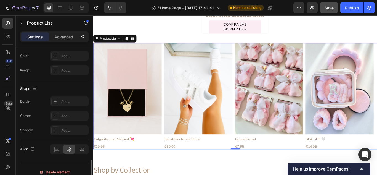
scroll to position [557, 0]
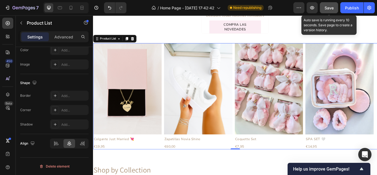
click at [330, 7] on span "Save" at bounding box center [328, 8] width 9 height 5
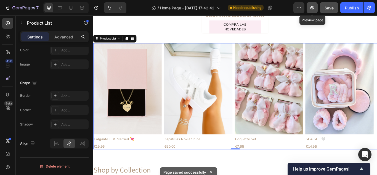
click at [312, 8] on icon "button" at bounding box center [312, 8] width 6 height 6
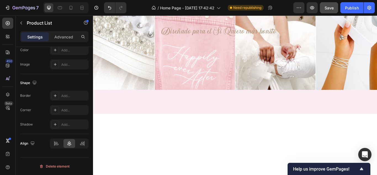
scroll to position [0, 0]
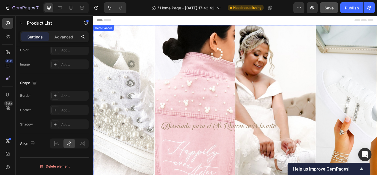
click at [184, 67] on div "Overlay" at bounding box center [258, 120] width 331 height 186
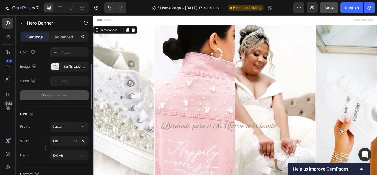
scroll to position [83, 0]
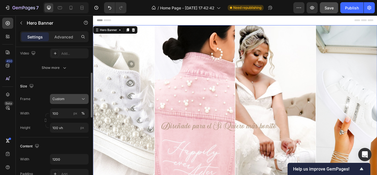
click at [70, 95] on button "Custom" at bounding box center [69, 99] width 39 height 10
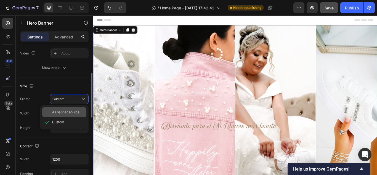
click at [72, 108] on div "As banner source" at bounding box center [64, 112] width 44 height 10
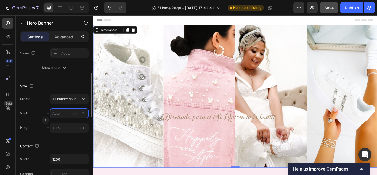
click at [63, 115] on input "px %" at bounding box center [69, 113] width 39 height 10
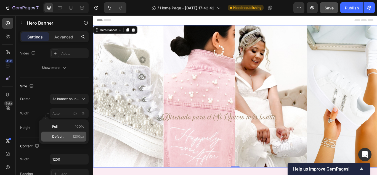
click at [72, 134] on p "Default 1200px" at bounding box center [68, 136] width 32 height 5
type input "1200"
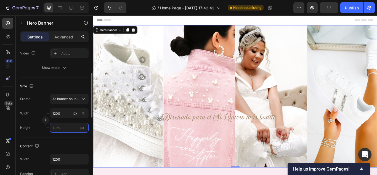
click at [71, 127] on input "px" at bounding box center [69, 127] width 39 height 10
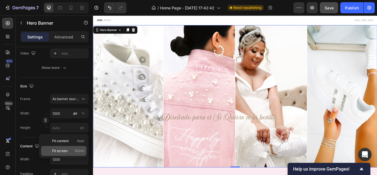
click at [69, 148] on div "Fit screen 100vh" at bounding box center [63, 151] width 45 height 10
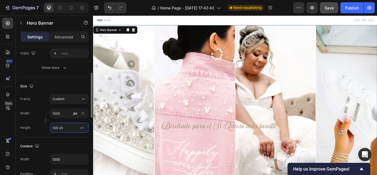
click at [69, 129] on input "100 vh" at bounding box center [69, 127] width 39 height 10
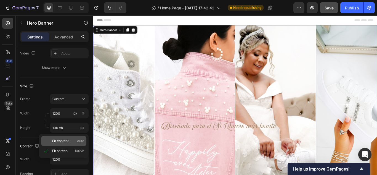
click at [68, 139] on span "Fit content" at bounding box center [60, 140] width 17 height 5
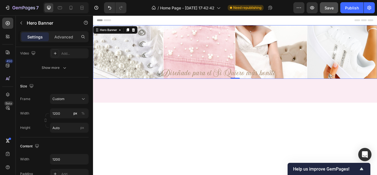
click at [237, 55] on div "Diseñado para el Si Quiero más bonito Heading Row" at bounding box center [258, 58] width 331 height 62
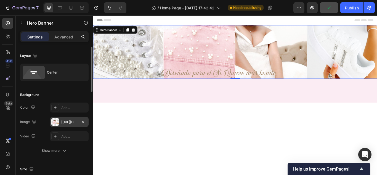
click at [71, 118] on div "[URL][DOMAIN_NAME]" at bounding box center [69, 122] width 39 height 10
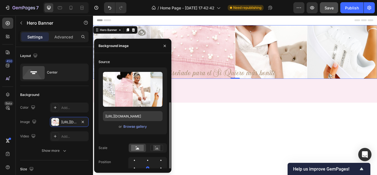
scroll to position [28, 0]
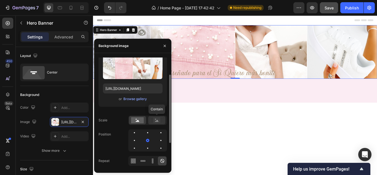
click at [157, 118] on rect at bounding box center [156, 120] width 7 height 6
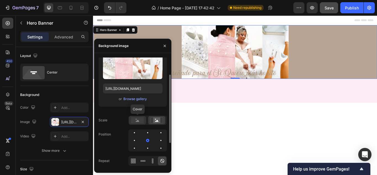
click at [141, 117] on rect at bounding box center [137, 120] width 13 height 6
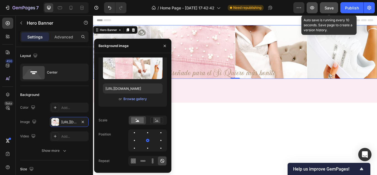
click at [326, 8] on span "Save" at bounding box center [328, 8] width 9 height 5
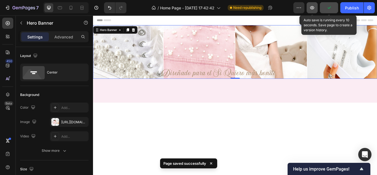
click at [313, 8] on icon "button" at bounding box center [312, 8] width 2 height 2
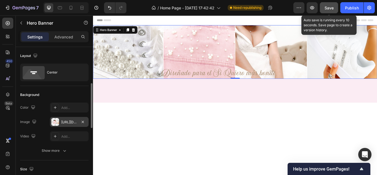
scroll to position [55, 0]
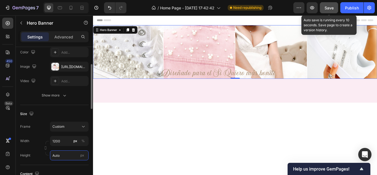
click at [61, 157] on input "Auto" at bounding box center [69, 155] width 39 height 10
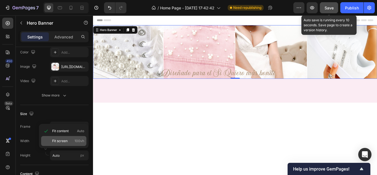
click at [66, 143] on span "Fit screen" at bounding box center [59, 140] width 15 height 5
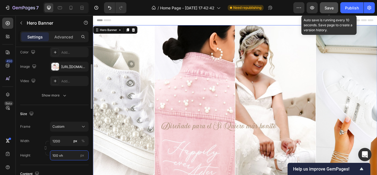
click at [71, 152] on input "100 vh" at bounding box center [69, 155] width 39 height 10
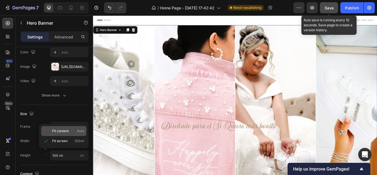
click at [70, 133] on p "Fit content Auto" at bounding box center [68, 130] width 32 height 5
type input "Auto"
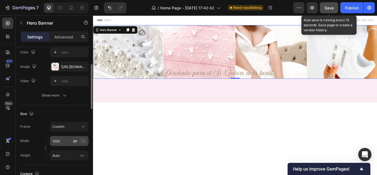
click at [82, 140] on div "%" at bounding box center [82, 140] width 3 height 5
click at [66, 155] on input "Auto" at bounding box center [69, 155] width 39 height 10
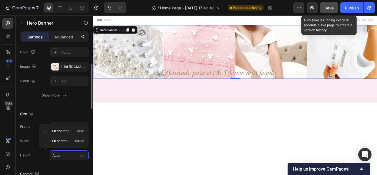
click at [66, 156] on input "Auto" at bounding box center [69, 155] width 39 height 10
click at [78, 162] on div "Size Frame Custom Width 1200 px % Height Auto px" at bounding box center [54, 135] width 68 height 60
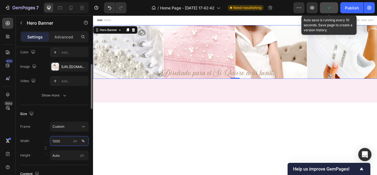
click at [65, 142] on input "1200" at bounding box center [69, 141] width 39 height 10
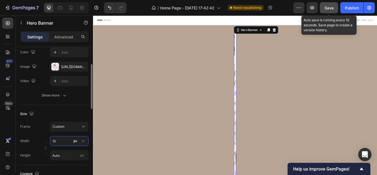
type input "1"
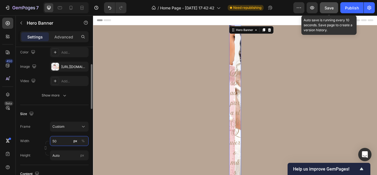
type input "5"
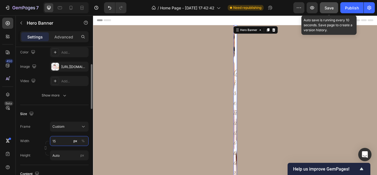
type input "1"
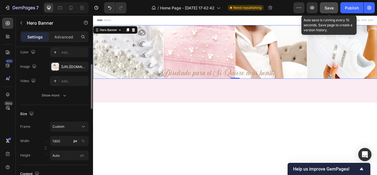
click at [41, 139] on div "Width 1300 px %" at bounding box center [54, 141] width 68 height 10
click at [63, 156] on input "Auto" at bounding box center [69, 155] width 39 height 10
click at [38, 156] on div "Height Auto px" at bounding box center [54, 155] width 68 height 10
click at [79, 140] on div "px %" at bounding box center [79, 141] width 14 height 10
click at [79, 140] on input "1300" at bounding box center [69, 141] width 39 height 10
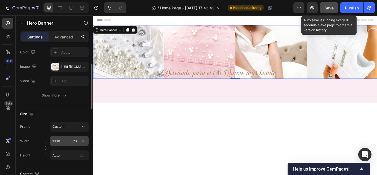
click at [79, 140] on div "px %" at bounding box center [79, 141] width 14 height 10
click at [79, 140] on input "1300" at bounding box center [69, 141] width 39 height 10
click at [63, 142] on input "1300" at bounding box center [69, 141] width 39 height 10
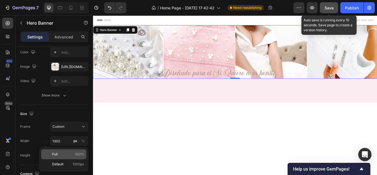
click at [65, 155] on p "Full 100%" at bounding box center [68, 153] width 32 height 5
type input "100"
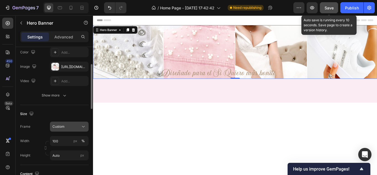
click at [66, 127] on div "Custom" at bounding box center [65, 126] width 27 height 5
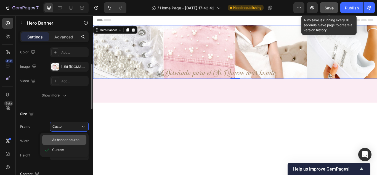
click at [66, 138] on span "As banner source" at bounding box center [65, 139] width 27 height 5
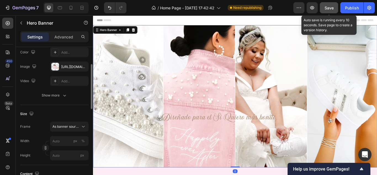
drag, startPoint x: 255, startPoint y: 189, endPoint x: 268, endPoint y: 134, distance: 56.1
click at [268, 134] on div "Diseñado para el Si Quiero más bonito Heading Row Hero Banner 0" at bounding box center [258, 109] width 331 height 165
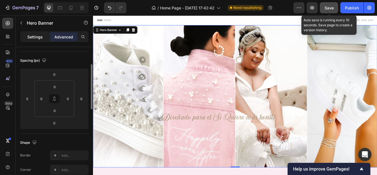
click at [37, 37] on p "Settings" at bounding box center [34, 37] width 15 height 6
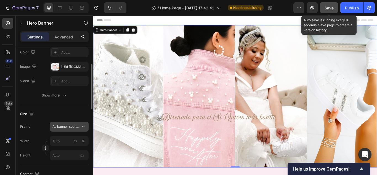
click at [68, 124] on span "As banner source" at bounding box center [65, 126] width 27 height 5
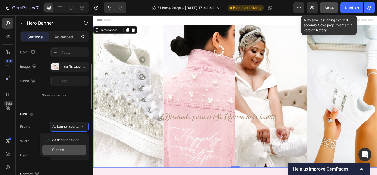
click at [65, 147] on div "Custom" at bounding box center [68, 149] width 32 height 5
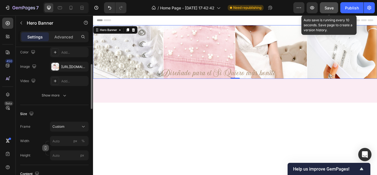
click at [45, 149] on icon "button" at bounding box center [46, 148] width 4 height 4
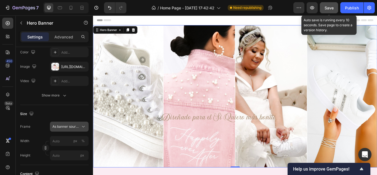
click at [70, 127] on span "As banner source" at bounding box center [65, 126] width 27 height 5
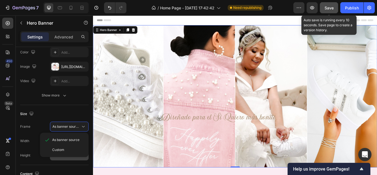
click at [61, 151] on span "Custom" at bounding box center [58, 149] width 12 height 5
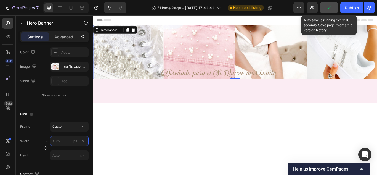
click at [66, 140] on input "px %" at bounding box center [69, 141] width 39 height 10
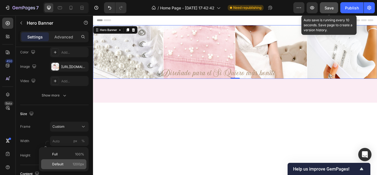
click at [71, 165] on p "Default 1200px" at bounding box center [68, 163] width 32 height 5
type input "1200"
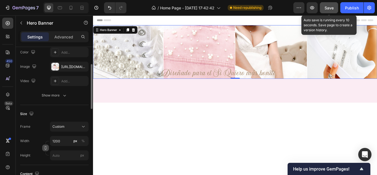
click at [44, 148] on icon "button" at bounding box center [46, 148] width 4 height 4
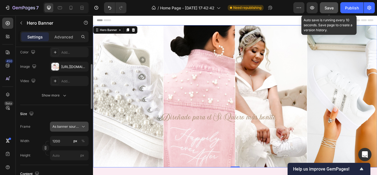
click at [62, 126] on span "As banner source" at bounding box center [65, 126] width 27 height 5
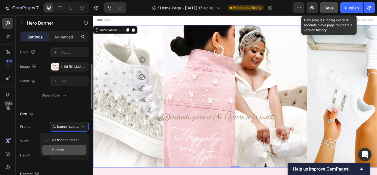
click at [69, 146] on div "Custom" at bounding box center [64, 149] width 44 height 10
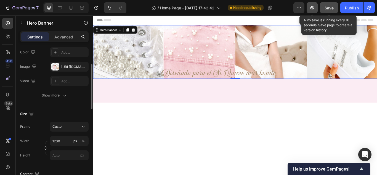
click at [313, 8] on icon "button" at bounding box center [312, 8] width 6 height 6
click at [68, 125] on div "Custom" at bounding box center [65, 126] width 27 height 5
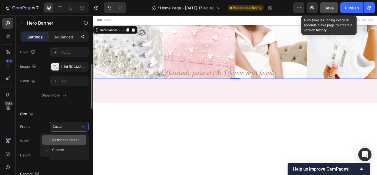
click at [69, 142] on div "As banner source" at bounding box center [64, 140] width 44 height 10
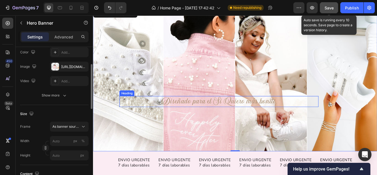
scroll to position [0, 0]
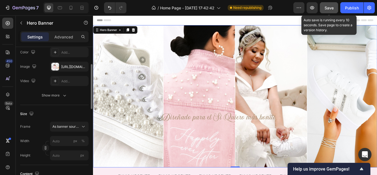
click at [329, 6] on span "Save" at bounding box center [328, 8] width 9 height 5
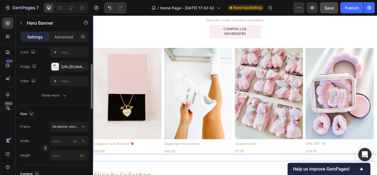
scroll to position [193, 0]
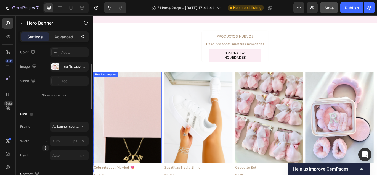
click at [117, 88] on div "Product Images" at bounding box center [133, 134] width 80 height 106
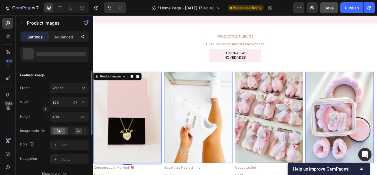
scroll to position [0, 0]
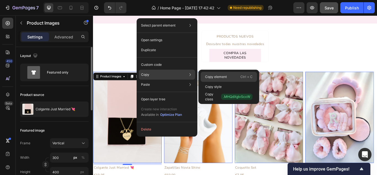
click at [227, 77] on div "Copy element Ctrl + C" at bounding box center [228, 77] width 56 height 10
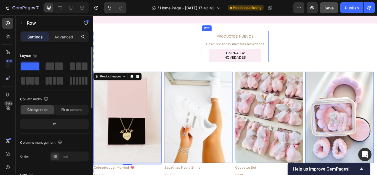
click at [294, 61] on div "PRODUCTOS NUEVOS Text Block Descubre todas nuestras novedades Text Block COMPRA…" at bounding box center [258, 51] width 78 height 36
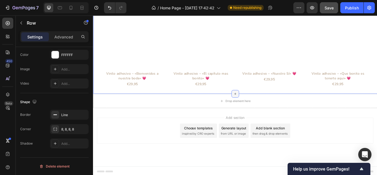
scroll to position [665, 0]
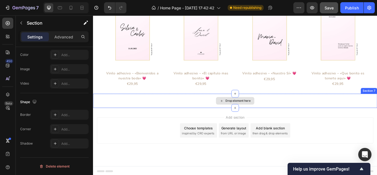
click at [292, 111] on div "Drop element here" at bounding box center [258, 114] width 331 height 17
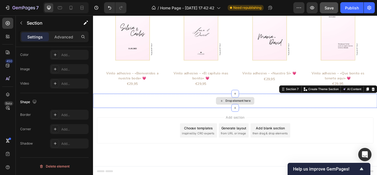
scroll to position [0, 0]
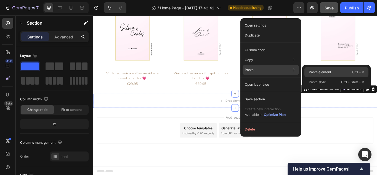
click at [309, 71] on p "Paste element" at bounding box center [320, 71] width 22 height 5
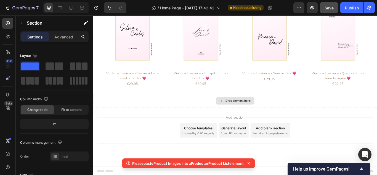
click at [266, 115] on div "Drop element here" at bounding box center [261, 114] width 29 height 4
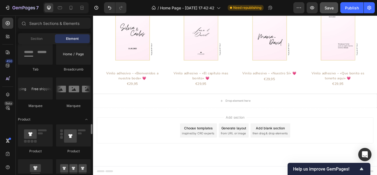
scroll to position [662, 0]
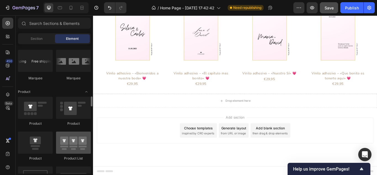
click at [81, 147] on div at bounding box center [73, 142] width 35 height 22
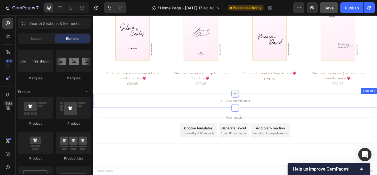
click at [257, 106] on icon at bounding box center [258, 106] width 4 height 4
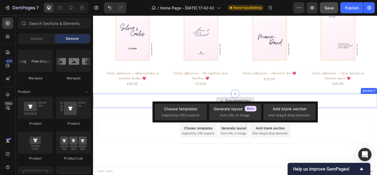
click at [376, 109] on div "Drop element here" at bounding box center [258, 114] width 331 height 17
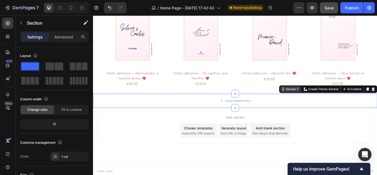
click at [320, 101] on div "Section 7" at bounding box center [325, 101] width 17 height 5
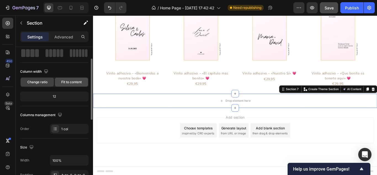
scroll to position [55, 0]
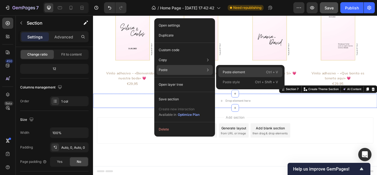
click at [225, 69] on p "Paste element" at bounding box center [234, 71] width 22 height 5
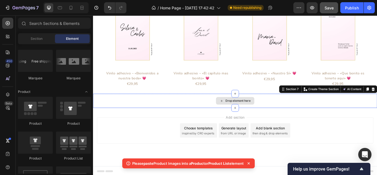
click at [262, 112] on div "Drop element here" at bounding box center [261, 114] width 29 height 4
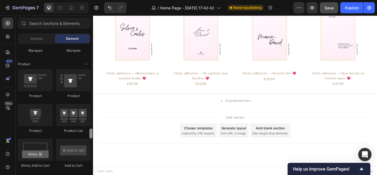
scroll to position [717, 0]
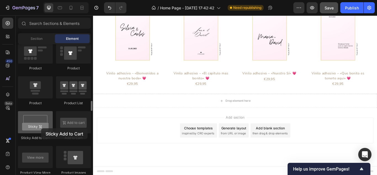
click at [41, 128] on div at bounding box center [35, 122] width 35 height 22
click at [44, 121] on div at bounding box center [35, 122] width 35 height 22
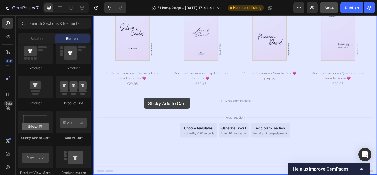
drag, startPoint x: 137, startPoint y: 137, endPoint x: 152, endPoint y: 111, distance: 29.6
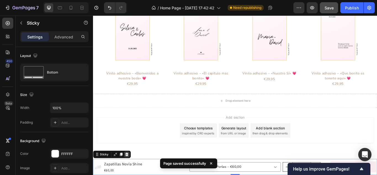
click at [131, 174] on icon at bounding box center [132, 177] width 4 height 4
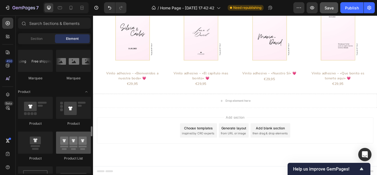
scroll to position [689, 0]
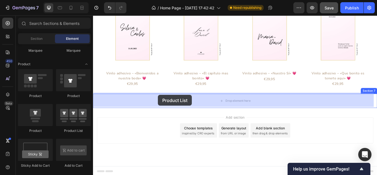
drag, startPoint x: 162, startPoint y: 137, endPoint x: 168, endPoint y: 108, distance: 29.6
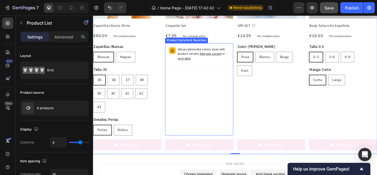
scroll to position [858, 0]
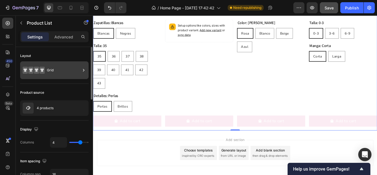
click at [83, 70] on icon at bounding box center [84, 70] width 6 height 6
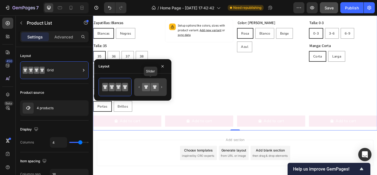
click at [152, 87] on icon at bounding box center [155, 87] width 8 height 8
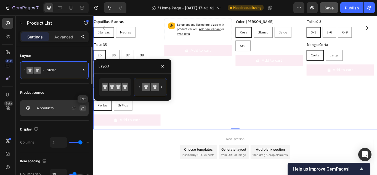
click at [83, 108] on icon "button" at bounding box center [83, 108] width 4 height 4
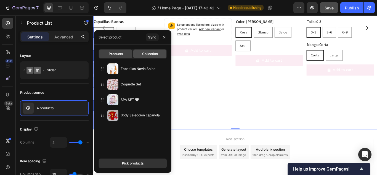
click at [160, 54] on div "Collection" at bounding box center [149, 53] width 33 height 9
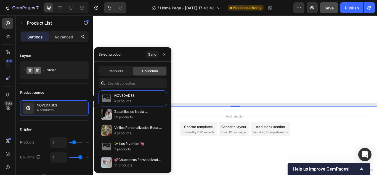
type input "10"
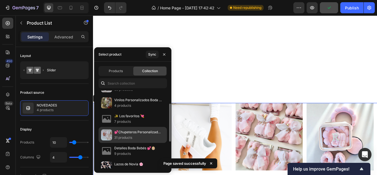
scroll to position [745, 0]
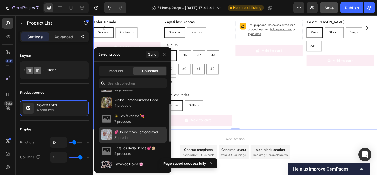
click at [138, 132] on p "💕Chupeteros Personalizados👶🏼" at bounding box center [138, 132] width 48 height 6
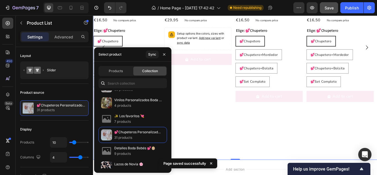
scroll to position [830, 0]
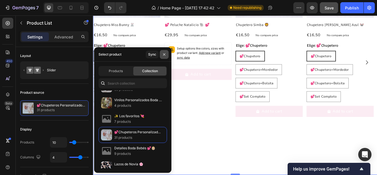
click at [166, 53] on icon "button" at bounding box center [164, 54] width 4 height 4
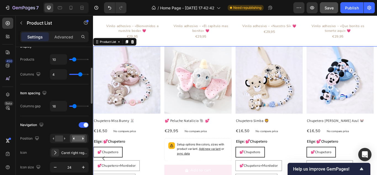
scroll to position [110, 0]
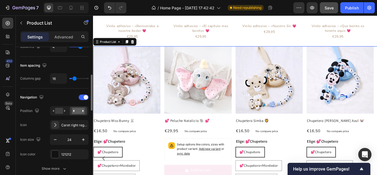
type input "4"
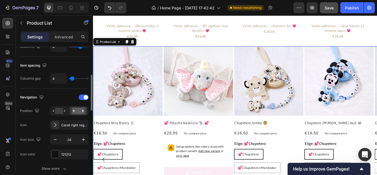
type input "1"
type input "9"
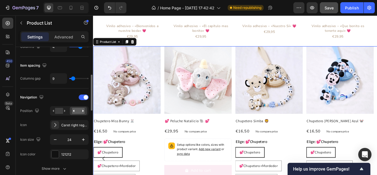
type input "15"
click at [74, 79] on input "range" at bounding box center [78, 78] width 19 height 1
type input "15"
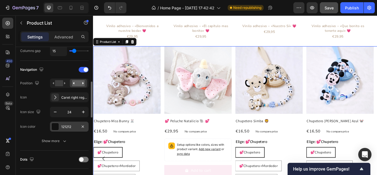
click at [56, 126] on div at bounding box center [55, 126] width 7 height 7
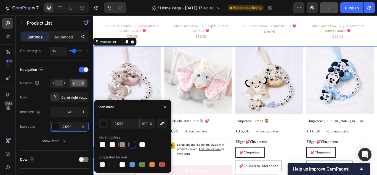
click at [122, 145] on div at bounding box center [122, 144] width 6 height 6
type input "AA9075"
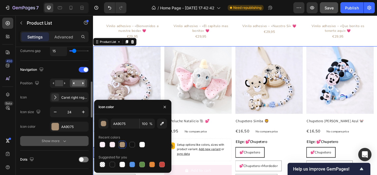
click at [67, 137] on button "Show more" at bounding box center [54, 141] width 68 height 10
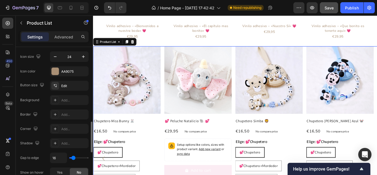
scroll to position [221, 0]
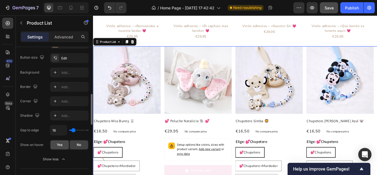
drag, startPoint x: 65, startPoint y: 145, endPoint x: 24, endPoint y: 73, distance: 82.8
click at [65, 145] on div "Yes" at bounding box center [59, 144] width 18 height 9
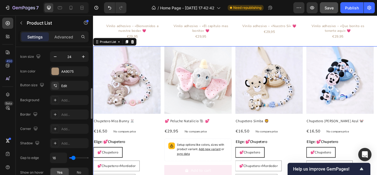
scroll to position [165, 0]
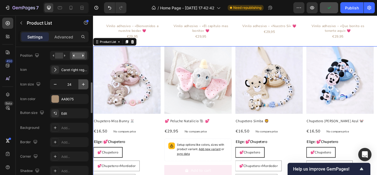
click at [84, 84] on icon "button" at bounding box center [84, 84] width 6 height 6
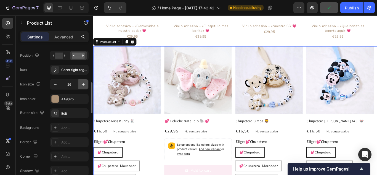
click at [84, 84] on icon "button" at bounding box center [84, 84] width 6 height 6
click at [85, 84] on icon "button" at bounding box center [84, 84] width 6 height 6
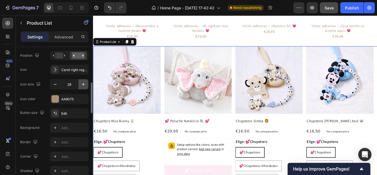
click at [85, 84] on icon "button" at bounding box center [84, 84] width 6 height 6
type input "30"
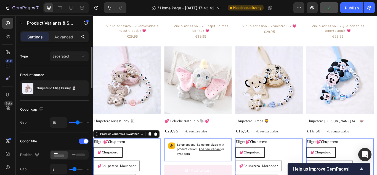
scroll to position [747, 0]
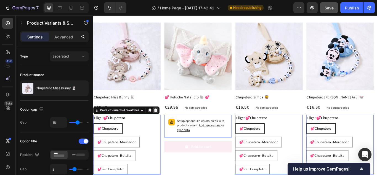
click at [166, 124] on icon at bounding box center [166, 126] width 4 height 4
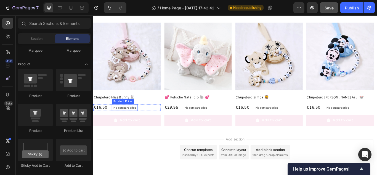
click at [136, 121] on p "No compare price" at bounding box center [130, 122] width 26 height 3
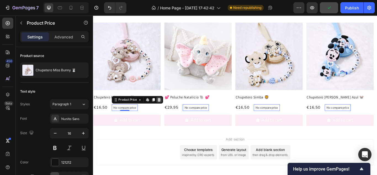
click at [171, 113] on icon at bounding box center [169, 113] width 4 height 4
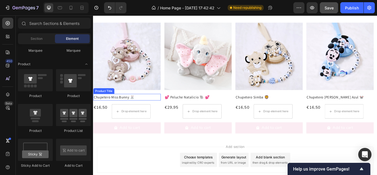
click at [103, 109] on h2 "Chupetero Miss Bunny 🐰" at bounding box center [132, 111] width 79 height 8
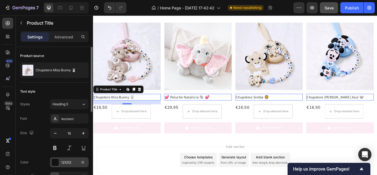
click at [52, 161] on div at bounding box center [55, 161] width 7 height 7
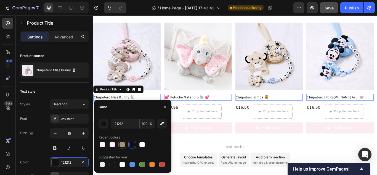
click at [122, 145] on div at bounding box center [122, 144] width 6 height 6
type input "AA9075"
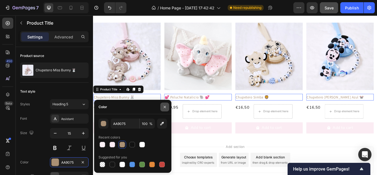
click at [166, 105] on icon "button" at bounding box center [164, 106] width 4 height 4
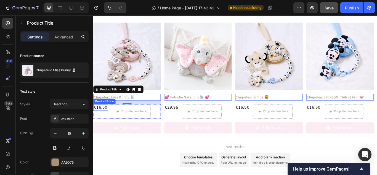
click at [99, 120] on div "€16,50" at bounding box center [101, 122] width 17 height 7
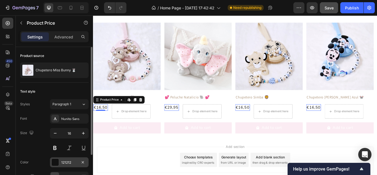
click at [52, 162] on div at bounding box center [55, 161] width 7 height 7
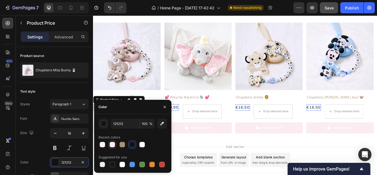
click at [114, 144] on div at bounding box center [112, 144] width 6 height 6
click at [120, 142] on div at bounding box center [122, 144] width 6 height 6
type input "AA9075"
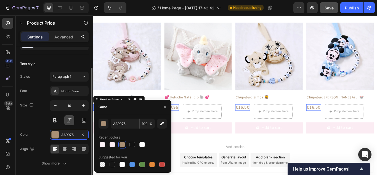
scroll to position [47, 0]
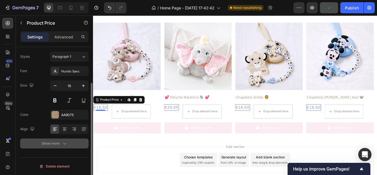
click at [62, 146] on button "Show more" at bounding box center [54, 143] width 68 height 10
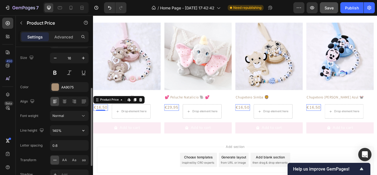
scroll to position [103, 0]
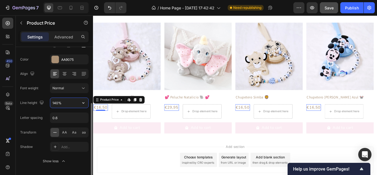
click at [64, 104] on input "140%" at bounding box center [69, 103] width 38 height 10
click at [84, 102] on icon "button" at bounding box center [84, 103] width 6 height 6
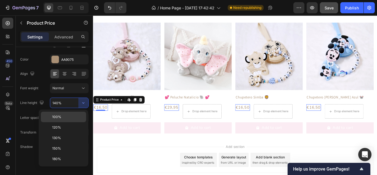
click at [65, 116] on p "100%" at bounding box center [67, 116] width 31 height 5
type input "100%"
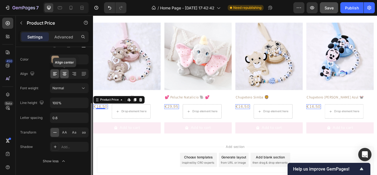
click at [65, 76] on icon at bounding box center [65, 74] width 6 height 6
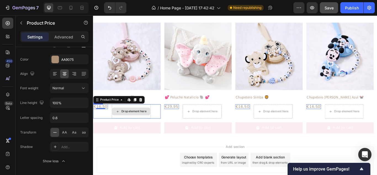
click at [157, 120] on div "Drop element here" at bounding box center [136, 127] width 45 height 17
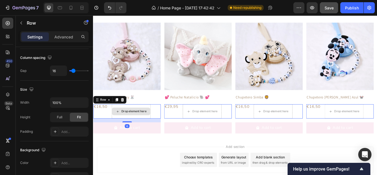
scroll to position [0, 0]
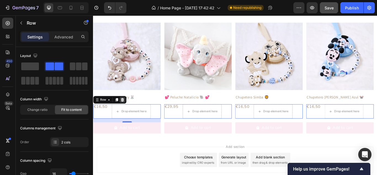
click at [129, 111] on div at bounding box center [127, 113] width 7 height 7
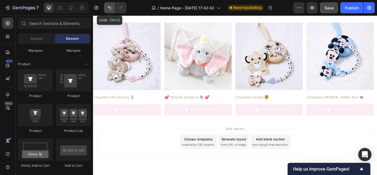
click at [110, 9] on icon "Undo/Redo" at bounding box center [110, 8] width 6 height 6
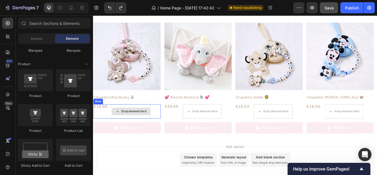
click at [157, 132] on div "Drop element here" at bounding box center [136, 127] width 45 height 17
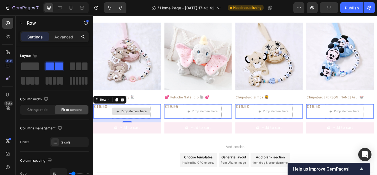
click at [139, 119] on div "Drop element here" at bounding box center [136, 127] width 45 height 17
click at [127, 112] on icon at bounding box center [127, 113] width 4 height 4
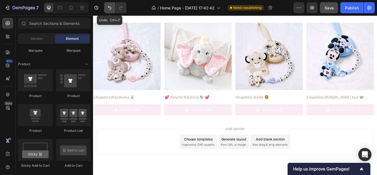
drag, startPoint x: 109, startPoint y: 9, endPoint x: 15, endPoint y: 7, distance: 94.0
click at [109, 9] on icon "Undo/Redo" at bounding box center [110, 8] width 6 height 6
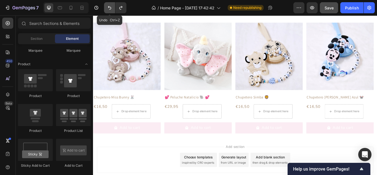
click at [110, 7] on icon "Undo/Redo" at bounding box center [110, 8] width 6 height 6
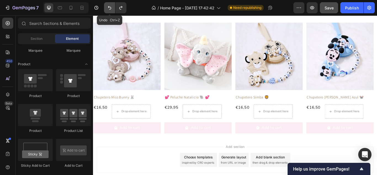
click at [110, 7] on icon "Undo/Redo" at bounding box center [110, 8] width 6 height 6
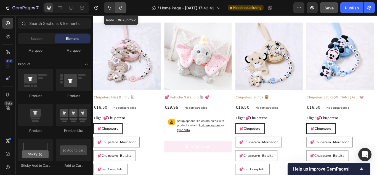
click at [119, 6] on icon "Undo/Redo" at bounding box center [121, 8] width 6 height 6
click at [122, 7] on icon "Undo/Redo" at bounding box center [120, 8] width 3 height 4
click at [122, 7] on icon "Undo/Redo" at bounding box center [121, 8] width 6 height 6
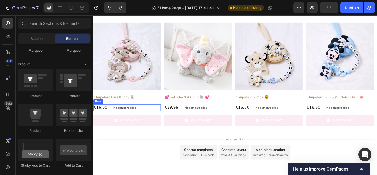
click at [152, 121] on div "€16,50 Product Price Product Price No compare price Product Price Row" at bounding box center [132, 123] width 79 height 8
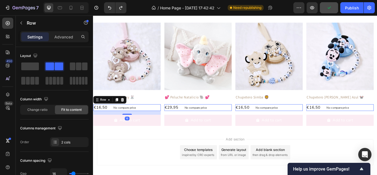
click at [136, 121] on p "No compare price" at bounding box center [130, 122] width 26 height 3
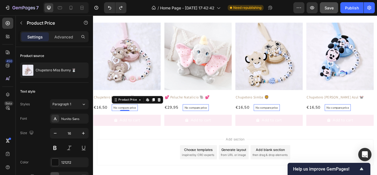
click at [129, 121] on p "No compare price" at bounding box center [130, 122] width 26 height 3
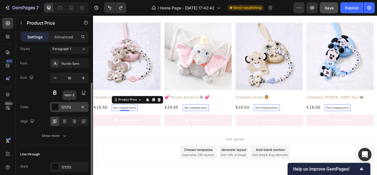
click at [52, 105] on div at bounding box center [55, 106] width 7 height 7
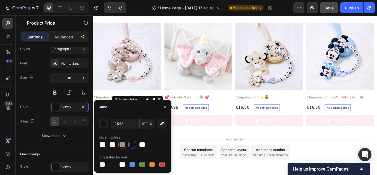
click at [123, 144] on div at bounding box center [122, 144] width 6 height 6
type input "AA9075"
click at [87, 145] on div "Line through Style 121212" at bounding box center [54, 160] width 68 height 31
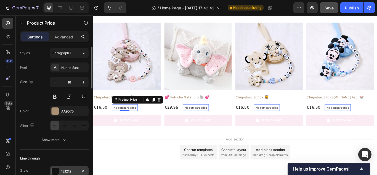
scroll to position [0, 0]
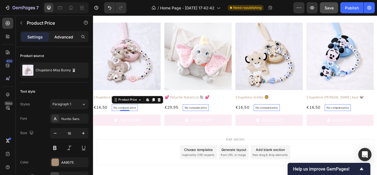
click at [73, 35] on p "Advanced" at bounding box center [63, 37] width 19 height 6
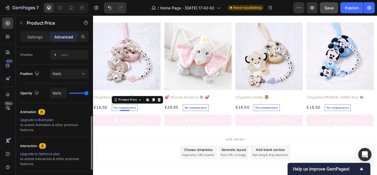
scroll to position [74, 0]
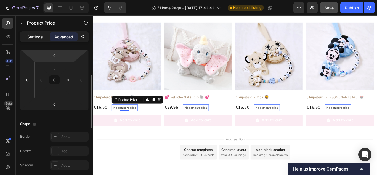
click at [38, 35] on p "Settings" at bounding box center [34, 37] width 15 height 6
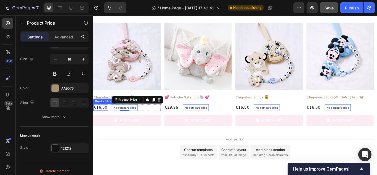
click at [108, 120] on div "€16,50" at bounding box center [101, 122] width 17 height 7
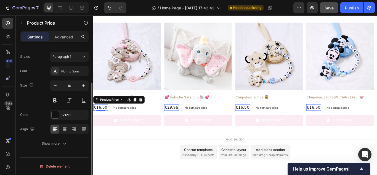
scroll to position [47, 0]
click at [57, 118] on div "121212" at bounding box center [69, 114] width 39 height 10
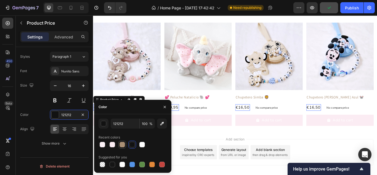
click at [122, 144] on div at bounding box center [122, 144] width 6 height 6
type input "AA9075"
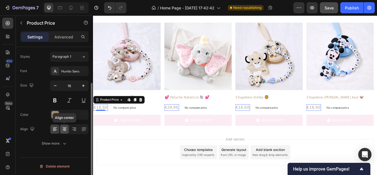
click at [65, 129] on icon at bounding box center [65, 129] width 4 height 1
click at [55, 128] on icon at bounding box center [55, 129] width 6 height 6
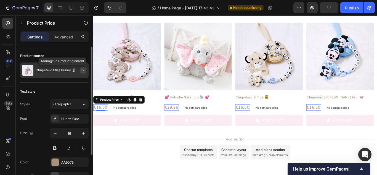
click at [82, 68] on button "button" at bounding box center [83, 70] width 7 height 7
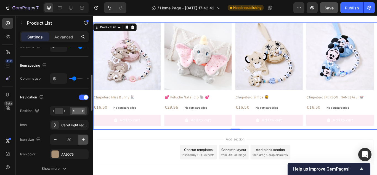
scroll to position [138, 0]
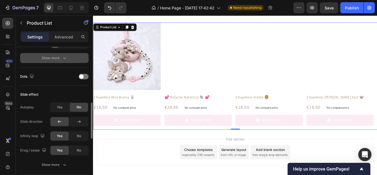
scroll to position [248, 0]
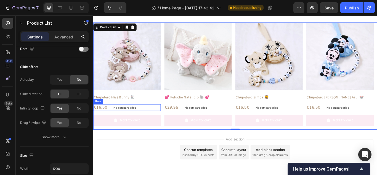
click at [145, 120] on div "€16,50 Product Price Product Price No compare price Product Price Row" at bounding box center [132, 123] width 79 height 8
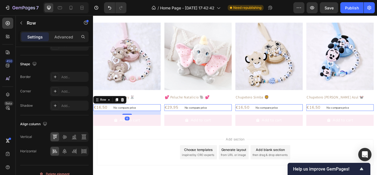
scroll to position [0, 0]
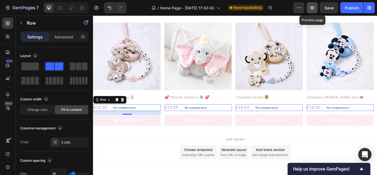
click at [312, 8] on icon "button" at bounding box center [312, 8] width 6 height 6
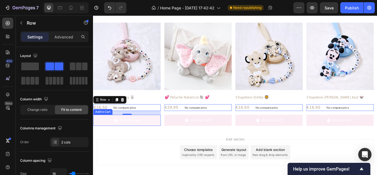
click at [165, 136] on button "Add to cart" at bounding box center [132, 137] width 79 height 13
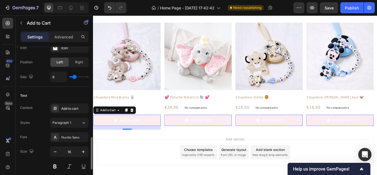
scroll to position [276, 0]
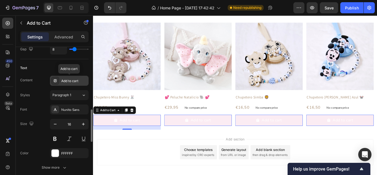
click at [73, 80] on div "Add to cart" at bounding box center [74, 80] width 26 height 5
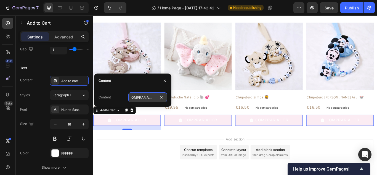
type input "COMPRAR AHORA"
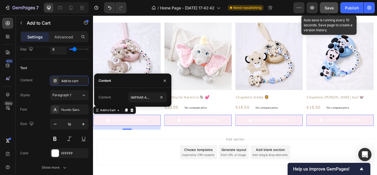
click at [331, 6] on span "Save" at bounding box center [328, 8] width 9 height 5
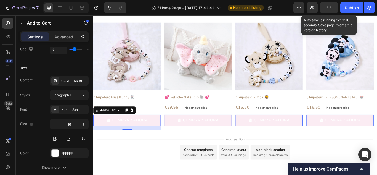
scroll to position [0, 0]
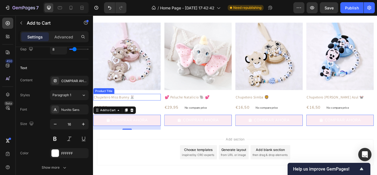
click at [120, 108] on h2 "Chupetero Miss Bunny 🐰" at bounding box center [132, 111] width 79 height 8
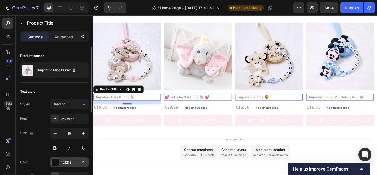
click at [57, 162] on div at bounding box center [55, 161] width 7 height 7
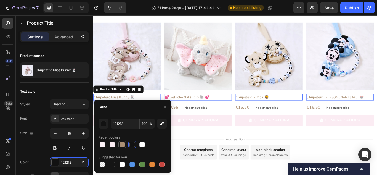
click at [121, 143] on div at bounding box center [122, 144] width 6 height 6
type input "AA9075"
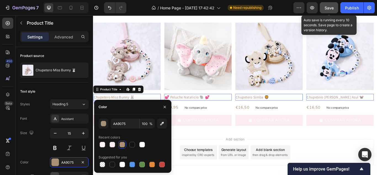
click at [327, 6] on span "Save" at bounding box center [328, 8] width 9 height 5
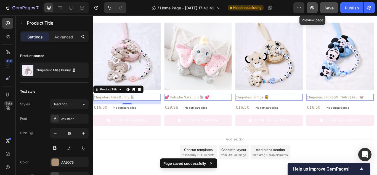
click at [313, 8] on icon "button" at bounding box center [312, 8] width 6 height 6
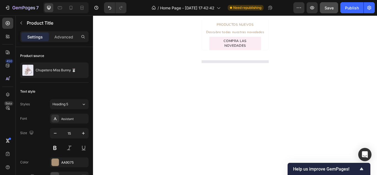
scroll to position [196, 0]
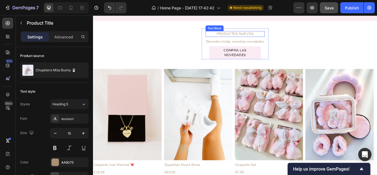
click at [230, 33] on div "PRODUCTOS NUEVOS Text Block Descubre todas nuestras novedades Text Block COMPRA…" at bounding box center [258, 48] width 78 height 36
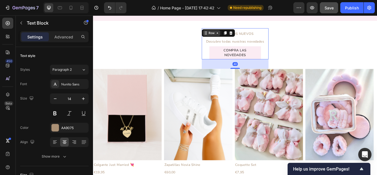
click at [225, 33] on div "Row" at bounding box center [231, 36] width 20 height 7
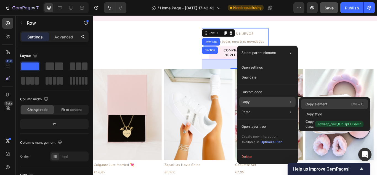
click at [309, 100] on div "Copy element Ctrl + C" at bounding box center [334, 104] width 67 height 10
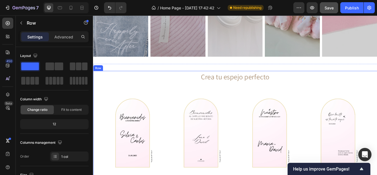
scroll to position [623, 0]
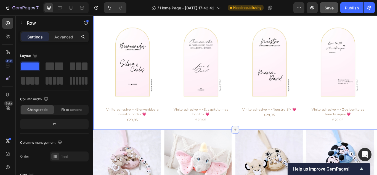
click at [256, 146] on icon at bounding box center [258, 148] width 4 height 4
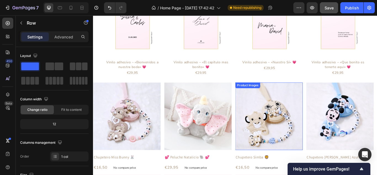
scroll to position [678, 0]
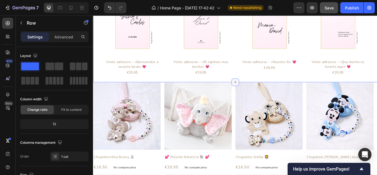
click at [255, 89] on div at bounding box center [258, 93] width 9 height 9
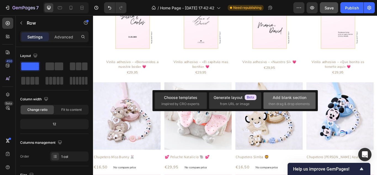
click at [275, 98] on div "Add blank section" at bounding box center [289, 97] width 34 height 6
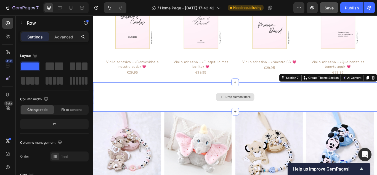
click at [291, 105] on div "Drop element here" at bounding box center [258, 110] width 331 height 17
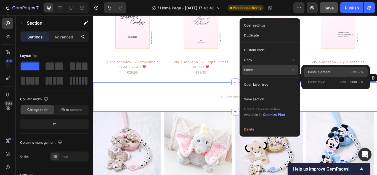
click at [309, 70] on p "Paste element" at bounding box center [319, 71] width 22 height 5
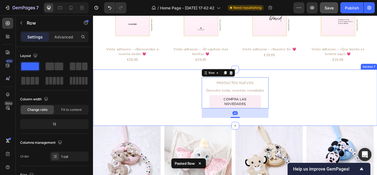
scroll to position [706, 0]
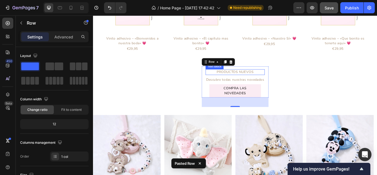
click at [256, 81] on p "PRODUCTOS NUEVOS" at bounding box center [258, 82] width 68 height 6
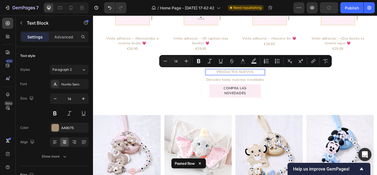
click at [260, 79] on p "PRODUCTOS NUEVOS" at bounding box center [258, 82] width 68 height 6
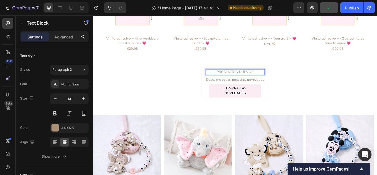
click at [260, 79] on p "PRODUCTOS NUEVOS" at bounding box center [258, 82] width 68 height 6
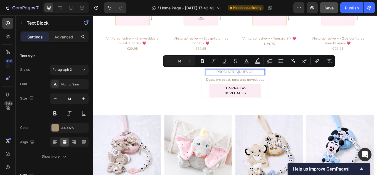
click at [260, 79] on p "PRODUCTOS NUEVOS" at bounding box center [258, 82] width 68 height 6
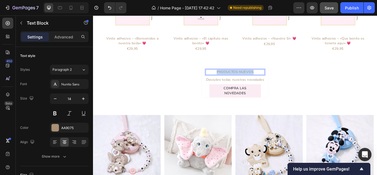
click at [260, 79] on p "PRODUCTOS NUEVOS" at bounding box center [258, 82] width 68 height 6
click at [264, 87] on p "Descubre todas nuestras novedades" at bounding box center [258, 90] width 68 height 6
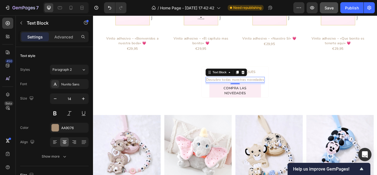
click at [250, 88] on p "Descubre todas nuestras novedades" at bounding box center [258, 90] width 68 height 6
click at [267, 89] on p "Descubre todos nuestras novedades" at bounding box center [258, 90] width 68 height 6
click at [288, 87] on p "Descubre todos nuestros novedades" at bounding box center [258, 90] width 68 height 6
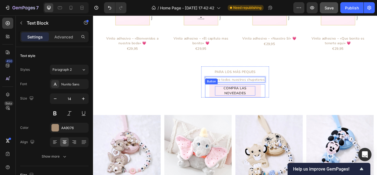
click at [257, 102] on p "COMPRA LAS NOVEDADES" at bounding box center [258, 103] width 47 height 11
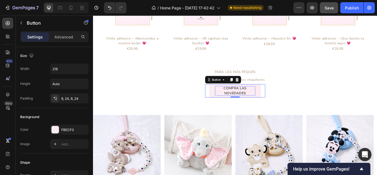
click at [257, 102] on p "COMPRA LAS NOVEDADES" at bounding box center [258, 103] width 47 height 11
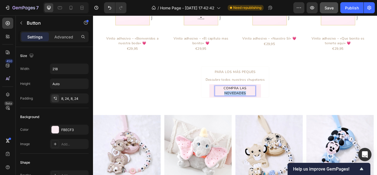
click at [257, 102] on p "COMPRA LAS NOVEDADES" at bounding box center [258, 103] width 47 height 11
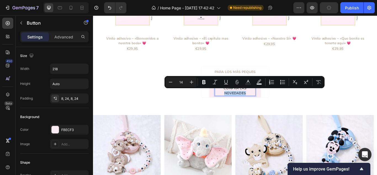
click at [257, 102] on p "COMPRA LAS NOVEDADES" at bounding box center [258, 103] width 47 height 11
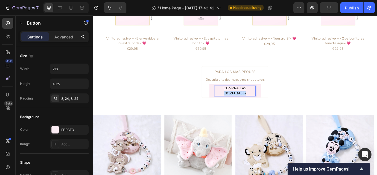
click at [257, 102] on p "COMPRA LAS NOVEDADES" at bounding box center [258, 103] width 47 height 11
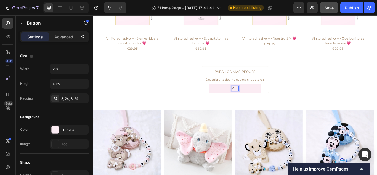
click at [228, 95] on button "VER" at bounding box center [258, 100] width 60 height 10
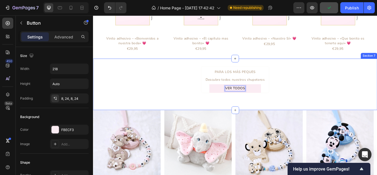
click at [171, 93] on div "PARA LOS MÁS PEQUES Text Block Descubre todos nuestros chupeteros Text Block VE…" at bounding box center [258, 95] width 331 height 42
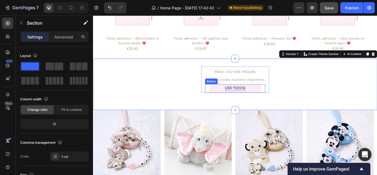
click at [282, 97] on button "VER TODOS" at bounding box center [258, 100] width 60 height 10
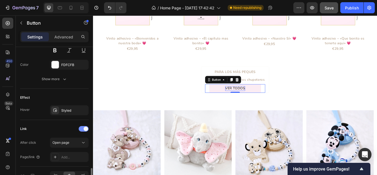
scroll to position [276, 0]
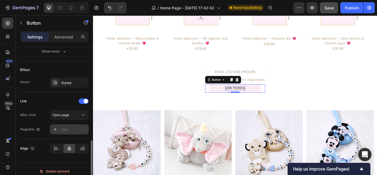
click at [76, 127] on div "Add..." at bounding box center [74, 129] width 26 height 5
click at [65, 124] on div "After click Open page Page/link Add..." at bounding box center [54, 122] width 68 height 24
click at [57, 128] on icon at bounding box center [55, 129] width 4 height 4
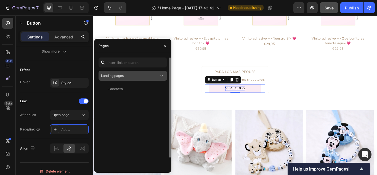
click at [163, 76] on icon at bounding box center [162, 76] width 6 height 6
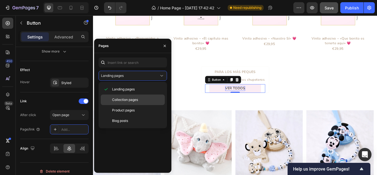
click at [125, 97] on span "Collection pages" at bounding box center [125, 99] width 26 height 5
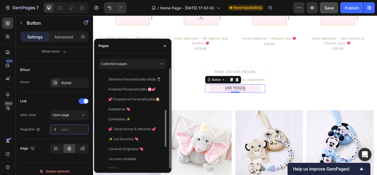
scroll to position [69, 0]
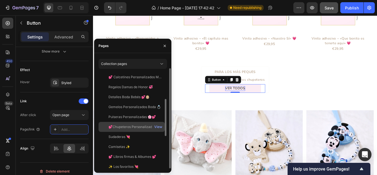
click at [134, 125] on div "💕Chupeteros Personalizados👶🏼" at bounding box center [133, 126] width 51 height 5
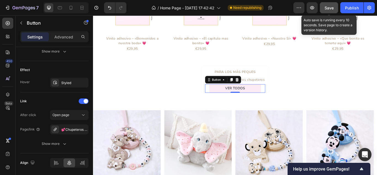
click at [331, 7] on span "Save" at bounding box center [328, 8] width 9 height 5
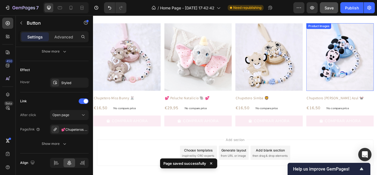
scroll to position [832, 0]
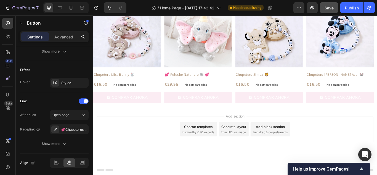
click at [223, 151] on span "inspired by CRO experts" at bounding box center [215, 151] width 38 height 5
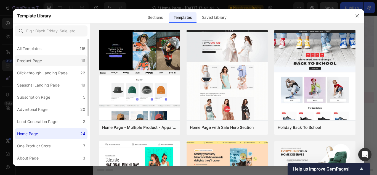
click at [49, 60] on label "Product Page 16" at bounding box center [51, 60] width 73 height 11
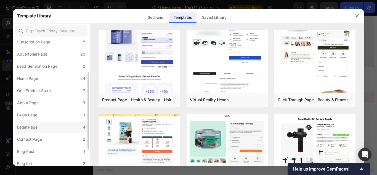
scroll to position [82, 0]
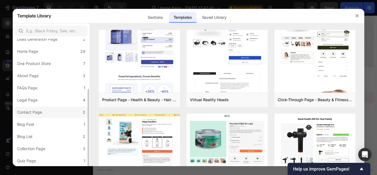
click at [45, 110] on label "Contact Page 2" at bounding box center [51, 111] width 73 height 11
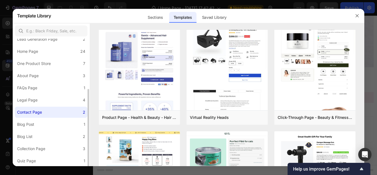
scroll to position [0, 0]
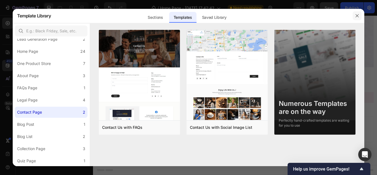
click at [360, 16] on button "button" at bounding box center [356, 15] width 9 height 9
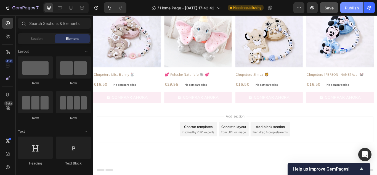
click at [348, 6] on div "Publish" at bounding box center [352, 8] width 14 height 6
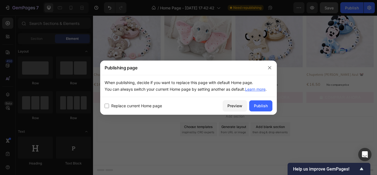
drag, startPoint x: 168, startPoint y: 106, endPoint x: 138, endPoint y: 105, distance: 30.6
click at [138, 105] on div "Replace current Home page" at bounding box center [162, 105] width 116 height 7
checkbox input "true"
click at [258, 105] on div "Publish" at bounding box center [261, 106] width 14 height 6
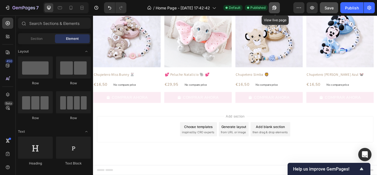
click at [275, 9] on icon "button" at bounding box center [274, 8] width 6 height 6
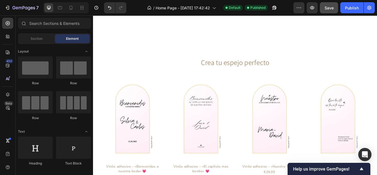
scroll to position [695, 0]
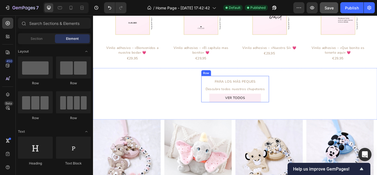
click at [219, 88] on div "PARA LOS MÁS PEQUES Text Block Descubre todos nuestros chupeteros Text Block VE…" at bounding box center [258, 100] width 79 height 31
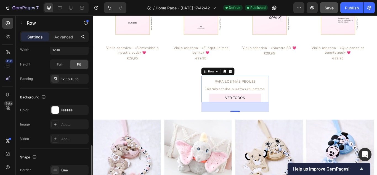
scroll to position [165, 0]
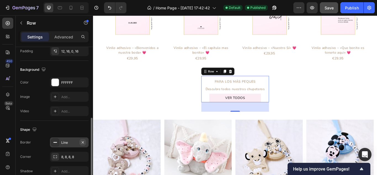
click at [84, 141] on icon "button" at bounding box center [83, 142] width 2 height 2
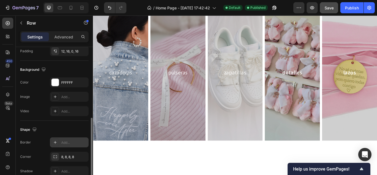
scroll to position [171, 0]
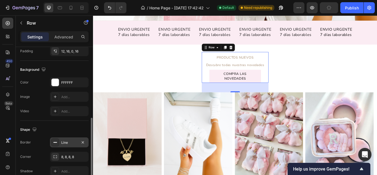
click at [55, 140] on icon at bounding box center [55, 142] width 4 height 4
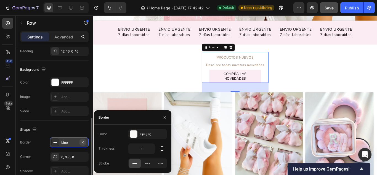
click at [81, 143] on icon "button" at bounding box center [83, 142] width 4 height 4
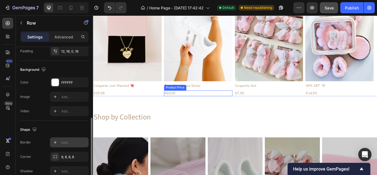
scroll to position [309, 0]
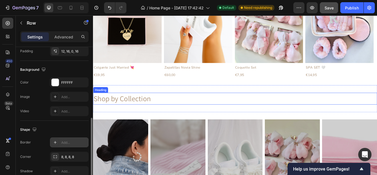
click at [119, 112] on h2 "Shop by Collection" at bounding box center [258, 112] width 331 height 14
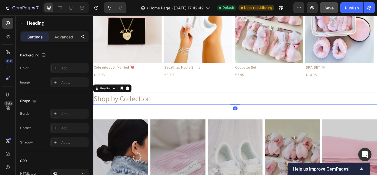
scroll to position [0, 0]
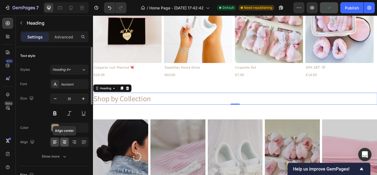
click at [65, 141] on icon at bounding box center [65, 142] width 6 height 6
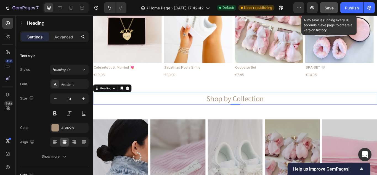
click at [336, 7] on button "Save" at bounding box center [329, 7] width 18 height 11
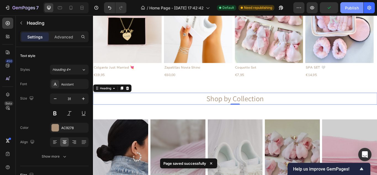
click at [346, 9] on div "Publish" at bounding box center [352, 8] width 14 height 6
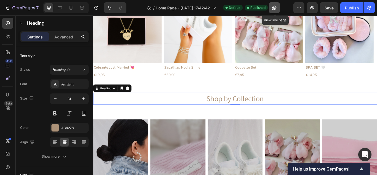
click at [275, 9] on icon "button" at bounding box center [274, 8] width 4 height 4
click at [69, 7] on icon at bounding box center [71, 8] width 6 height 6
type input "29"
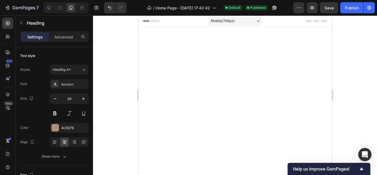
click at [253, 19] on div "Mobile ( 700 px)" at bounding box center [234, 21] width 53 height 8
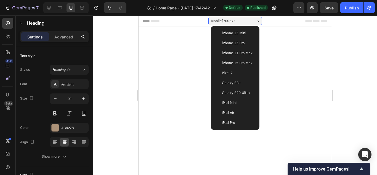
click at [242, 42] on div "iPhone 13 Pro" at bounding box center [235, 43] width 40 height 6
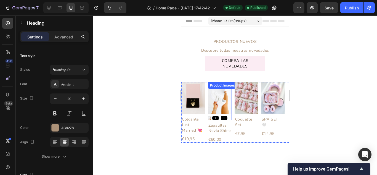
click at [222, 117] on icon "Carousel Next Arrow" at bounding box center [223, 117] width 7 height 7
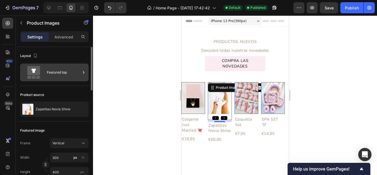
click at [76, 73] on div "Featured top" at bounding box center [64, 72] width 34 height 13
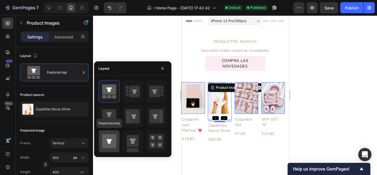
click at [107, 141] on icon at bounding box center [109, 141] width 14 height 14
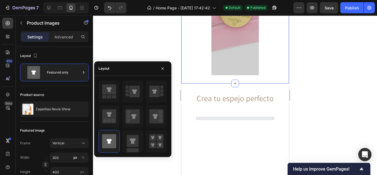
scroll to position [965, 0]
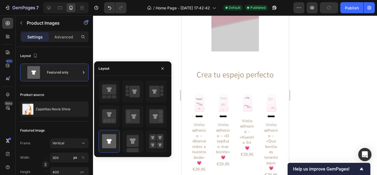
click at [200, 114] on icon "Carousel Next Arrow" at bounding box center [198, 116] width 7 height 7
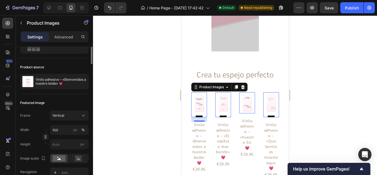
scroll to position [0, 0]
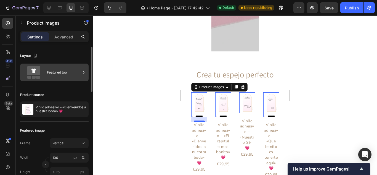
click at [76, 72] on div "Featured top" at bounding box center [64, 72] width 34 height 13
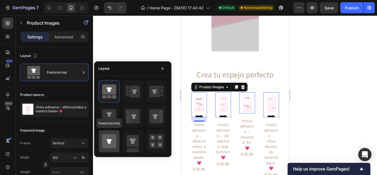
click at [112, 135] on icon at bounding box center [109, 141] width 14 height 14
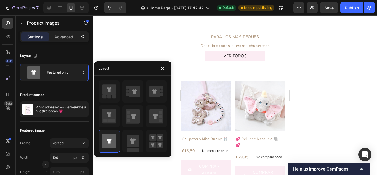
scroll to position [1157, 0]
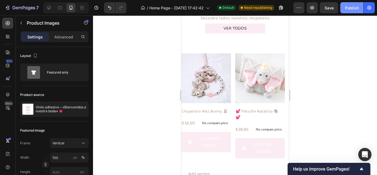
click at [350, 6] on div "Publish" at bounding box center [352, 8] width 14 height 6
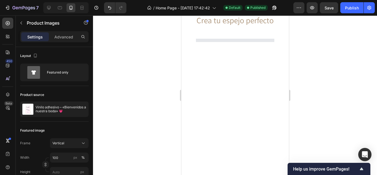
scroll to position [881, 0]
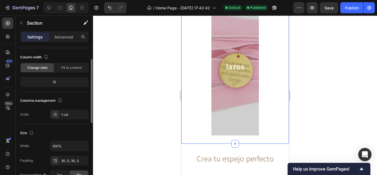
scroll to position [55, 0]
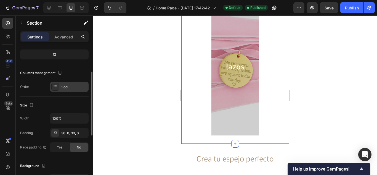
click at [82, 87] on div "1 col" at bounding box center [74, 86] width 26 height 5
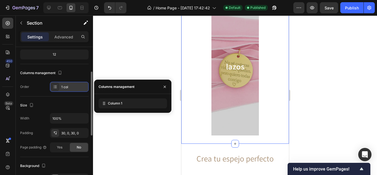
click at [82, 87] on div "1 col" at bounding box center [74, 86] width 26 height 5
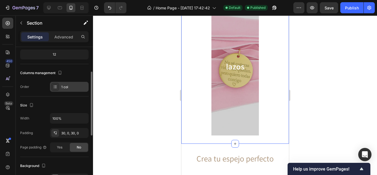
click at [58, 85] on div at bounding box center [55, 87] width 8 height 8
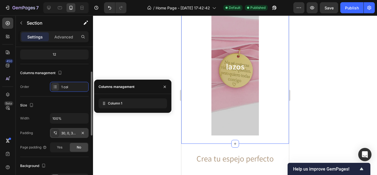
scroll to position [83, 0]
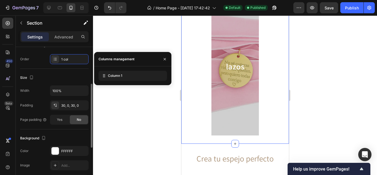
click at [33, 120] on div "Page padding" at bounding box center [33, 119] width 27 height 5
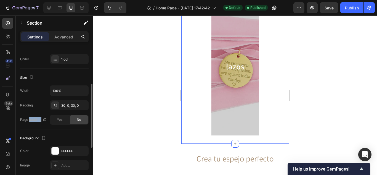
click at [33, 120] on div "Page padding" at bounding box center [33, 119] width 27 height 5
click at [52, 100] on div "Width 100% Padding 30, 0, 30, 0 Page padding Yes No" at bounding box center [54, 104] width 68 height 39
click at [34, 117] on div "Page padding" at bounding box center [33, 119] width 27 height 5
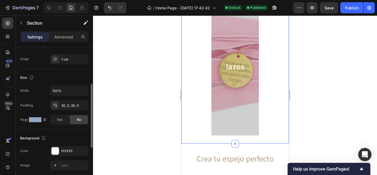
click at [34, 117] on div "Page padding" at bounding box center [33, 119] width 27 height 5
click at [33, 118] on div "Page padding" at bounding box center [33, 119] width 27 height 5
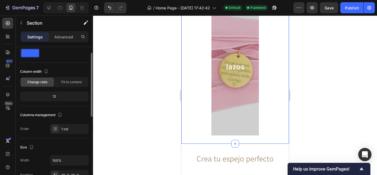
scroll to position [0, 0]
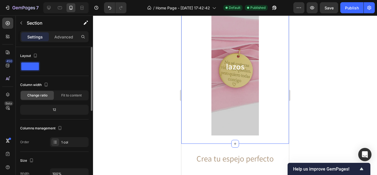
click at [33, 65] on span at bounding box center [30, 66] width 18 height 8
click at [72, 65] on div at bounding box center [54, 66] width 68 height 10
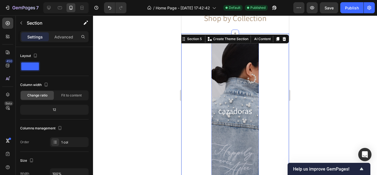
scroll to position [247, 0]
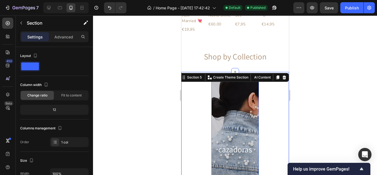
click at [239, 114] on div "Overlay" at bounding box center [234, 149] width 47 height 138
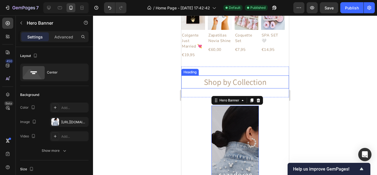
scroll to position [219, 0]
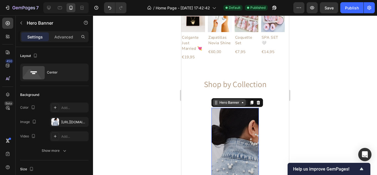
click at [221, 104] on div "Hero Banner" at bounding box center [229, 102] width 22 height 5
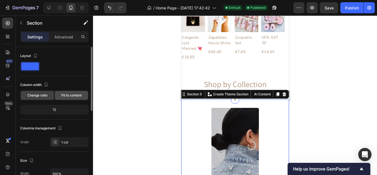
click at [67, 94] on span "Fit to content" at bounding box center [71, 95] width 20 height 5
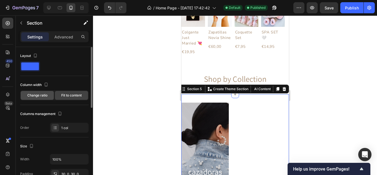
scroll to position [192, 0]
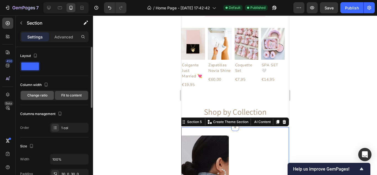
click at [37, 92] on div "Change ratio" at bounding box center [37, 95] width 33 height 9
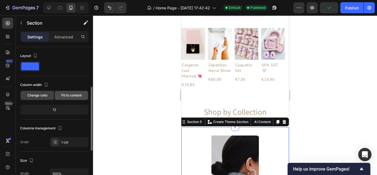
scroll to position [28, 0]
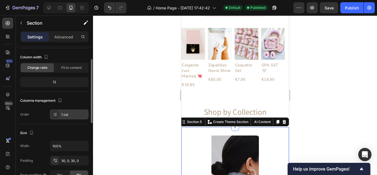
click at [67, 114] on div "1 col" at bounding box center [74, 114] width 26 height 5
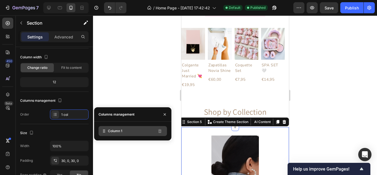
click at [121, 131] on span "Column 1" at bounding box center [115, 130] width 14 height 5
drag, startPoint x: 121, startPoint y: 131, endPoint x: 121, endPoint y: 139, distance: 7.4
click at [121, 139] on div "Column 1" at bounding box center [132, 130] width 77 height 19
click at [114, 129] on span "Column 1" at bounding box center [115, 130] width 14 height 5
drag, startPoint x: 114, startPoint y: 129, endPoint x: 111, endPoint y: 123, distance: 6.0
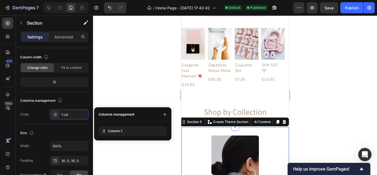
click at [111, 123] on div "Column 1" at bounding box center [132, 130] width 77 height 19
click at [112, 130] on span "Column 1" at bounding box center [115, 130] width 14 height 5
click at [55, 81] on div "12" at bounding box center [54, 82] width 66 height 8
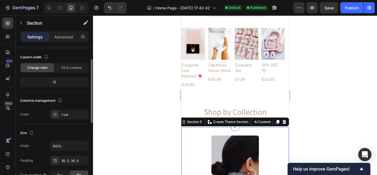
scroll to position [55, 0]
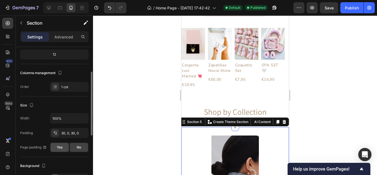
click at [55, 144] on div "Yes" at bounding box center [59, 147] width 18 height 9
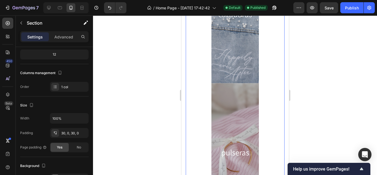
scroll to position [357, 0]
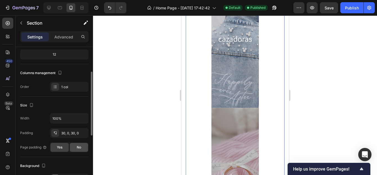
click at [76, 148] on div "No" at bounding box center [79, 147] width 18 height 9
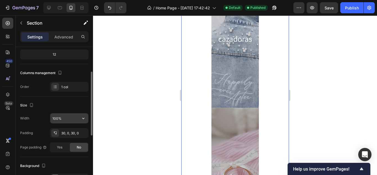
click at [67, 118] on input "100%" at bounding box center [69, 118] width 38 height 10
click at [79, 117] on button "button" at bounding box center [83, 118] width 10 height 10
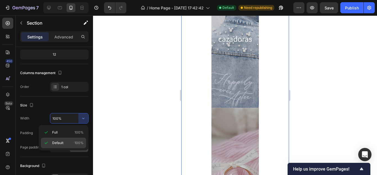
click at [79, 139] on div "Default 100%" at bounding box center [63, 142] width 45 height 10
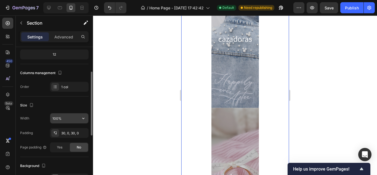
click at [78, 118] on input "100%" at bounding box center [69, 118] width 38 height 10
click at [81, 119] on icon "button" at bounding box center [84, 118] width 6 height 6
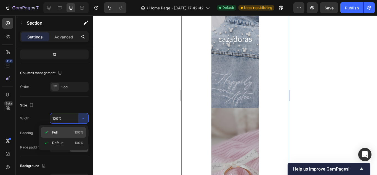
click at [77, 131] on span "100%" at bounding box center [78, 132] width 9 height 5
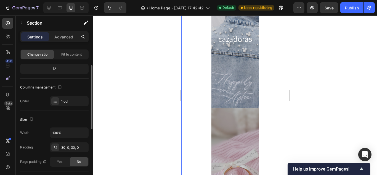
scroll to position [0, 0]
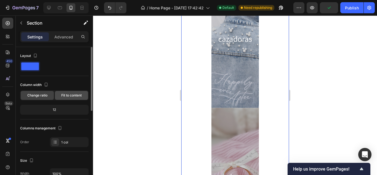
click at [65, 93] on span "Fit to content" at bounding box center [71, 95] width 20 height 5
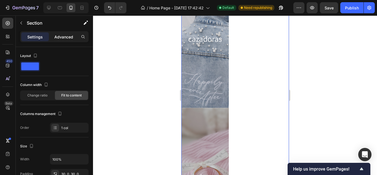
click at [67, 38] on p "Advanced" at bounding box center [63, 37] width 19 height 6
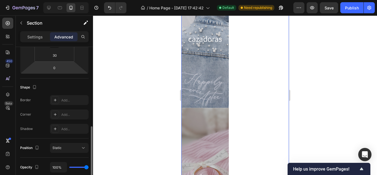
scroll to position [138, 0]
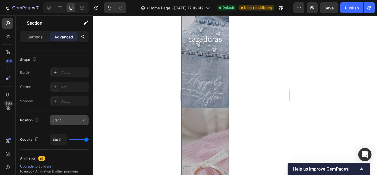
click at [63, 119] on div "Static" at bounding box center [66, 119] width 28 height 5
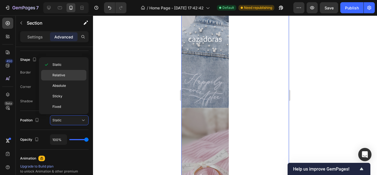
click at [67, 74] on p "Relative" at bounding box center [67, 75] width 31 height 5
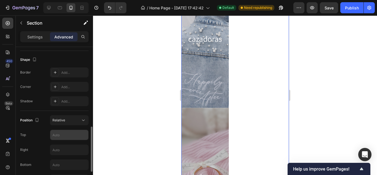
scroll to position [165, 0]
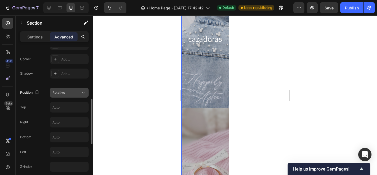
click at [81, 92] on icon at bounding box center [84, 93] width 6 height 6
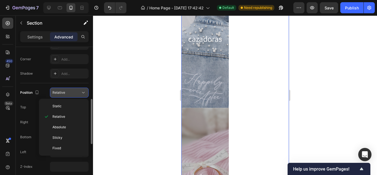
click at [81, 92] on icon at bounding box center [84, 93] width 6 height 6
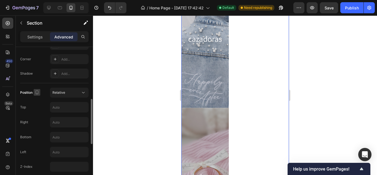
click at [37, 92] on icon "button" at bounding box center [37, 92] width 6 height 6
click at [61, 93] on span "Relative" at bounding box center [58, 92] width 13 height 4
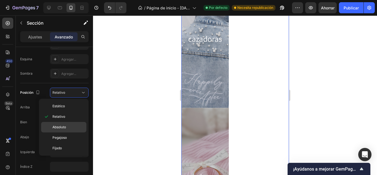
click at [71, 127] on p "Absoluto" at bounding box center [67, 126] width 31 height 5
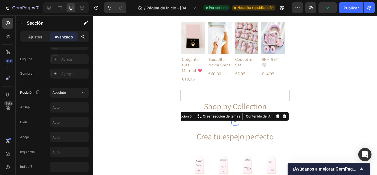
scroll to position [247, 0]
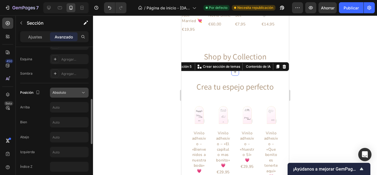
click at [72, 90] on div "Absoluto" at bounding box center [69, 93] width 34 height 6
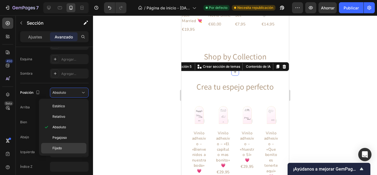
click at [61, 144] on div "Fijado" at bounding box center [63, 148] width 45 height 10
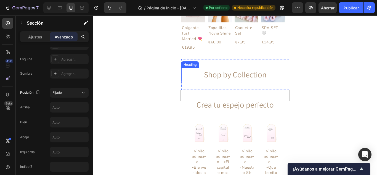
scroll to position [219, 0]
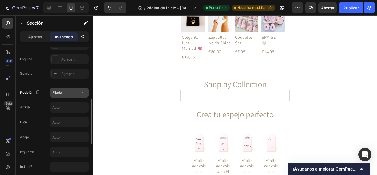
click at [68, 90] on div "Fijado" at bounding box center [69, 93] width 34 height 6
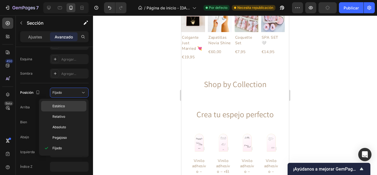
click at [70, 103] on p "Estático" at bounding box center [67, 105] width 31 height 5
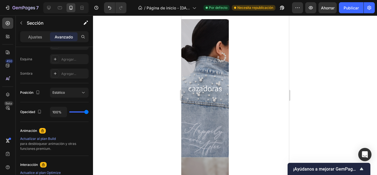
scroll to position [302, 0]
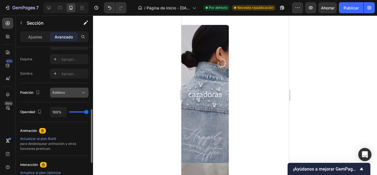
click at [69, 91] on div "Estático" at bounding box center [66, 92] width 28 height 5
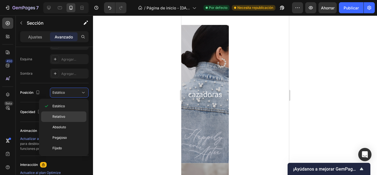
click at [75, 112] on div "Relativo" at bounding box center [63, 116] width 45 height 10
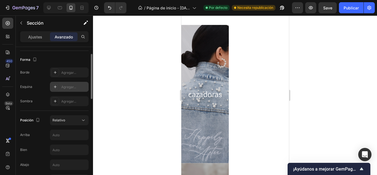
scroll to position [110, 0]
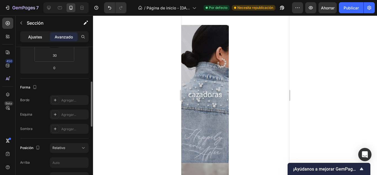
click at [32, 33] on div "Ajustes" at bounding box center [35, 36] width 28 height 9
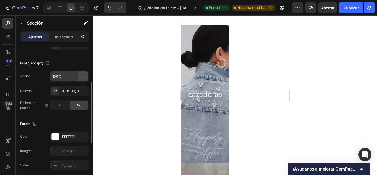
scroll to position [55, 0]
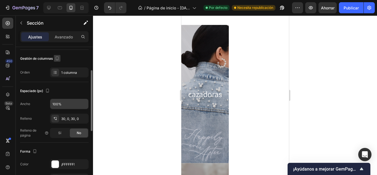
click at [57, 57] on icon "button" at bounding box center [57, 58] width 6 height 6
click at [74, 60] on div "Gestión de columnas" at bounding box center [54, 58] width 68 height 9
click at [75, 73] on font "1 columna" at bounding box center [69, 72] width 16 height 4
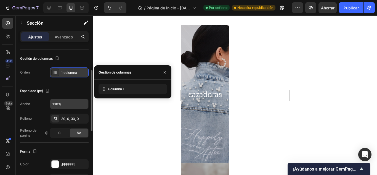
click at [76, 73] on font "1 columna" at bounding box center [69, 72] width 16 height 4
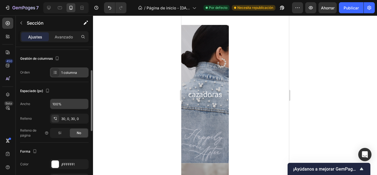
click at [76, 73] on font "1 columna" at bounding box center [69, 72] width 16 height 4
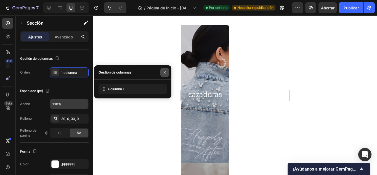
click at [166, 74] on icon "button" at bounding box center [164, 72] width 4 height 4
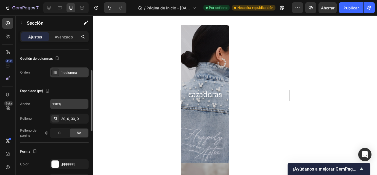
click at [53, 74] on icon at bounding box center [55, 72] width 4 height 4
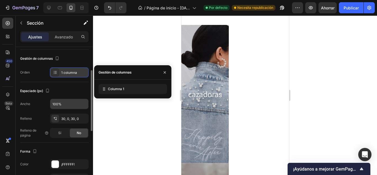
click at [53, 74] on icon at bounding box center [55, 72] width 4 height 4
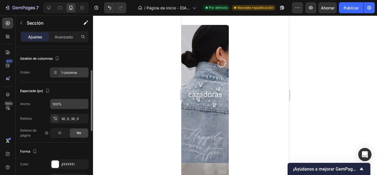
click at [54, 74] on div at bounding box center [55, 72] width 8 height 8
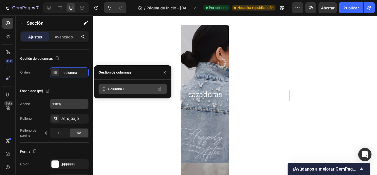
click at [104, 87] on icon at bounding box center [104, 89] width 6 height 6
drag, startPoint x: 104, startPoint y: 89, endPoint x: 103, endPoint y: 97, distance: 8.0
click at [103, 97] on div "Columna 1" at bounding box center [132, 88] width 77 height 19
drag, startPoint x: 105, startPoint y: 89, endPoint x: 105, endPoint y: 94, distance: 4.4
click at [105, 94] on div "Columna 1" at bounding box center [132, 88] width 77 height 19
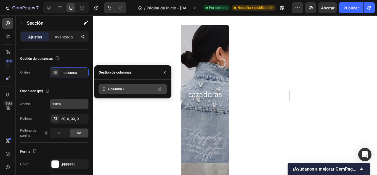
click at [107, 89] on div "Columna 1" at bounding box center [132, 89] width 68 height 10
drag, startPoint x: 112, startPoint y: 89, endPoint x: 105, endPoint y: 86, distance: 6.9
click at [142, 89] on div "Columna 1" at bounding box center [132, 89] width 68 height 10
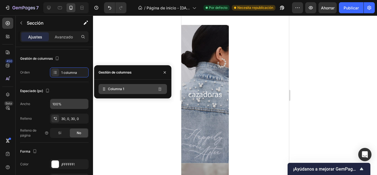
click at [142, 89] on div "Columna 1" at bounding box center [132, 89] width 68 height 10
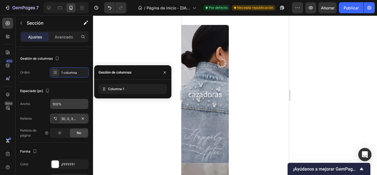
click at [71, 119] on font "30, 0, 30, 0" at bounding box center [70, 118] width 18 height 4
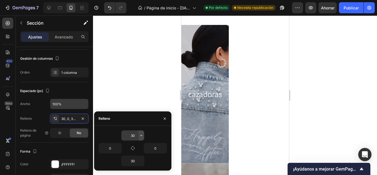
click at [139, 135] on icon "button" at bounding box center [141, 135] width 4 height 4
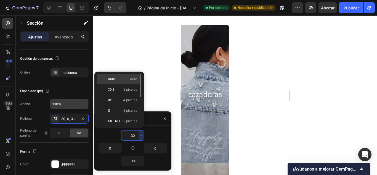
click at [130, 77] on font "Auto" at bounding box center [133, 79] width 7 height 4
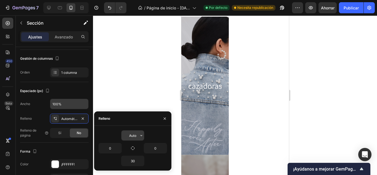
click at [135, 136] on input "Auto" at bounding box center [132, 135] width 23 height 10
click at [141, 135] on icon "button" at bounding box center [141, 135] width 4 height 4
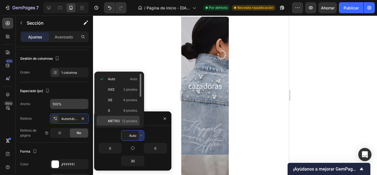
click at [126, 119] on font "12 píxeles" at bounding box center [129, 121] width 15 height 4
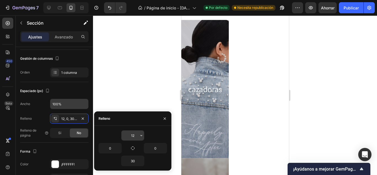
drag, startPoint x: 138, startPoint y: 136, endPoint x: 144, endPoint y: 137, distance: 5.8
click at [140, 137] on icon "button" at bounding box center [141, 135] width 4 height 4
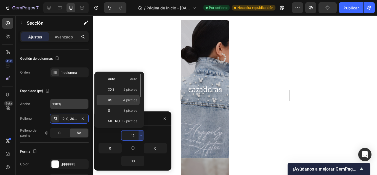
click at [131, 100] on font "4 píxeles" at bounding box center [130, 100] width 14 height 4
type input "4"
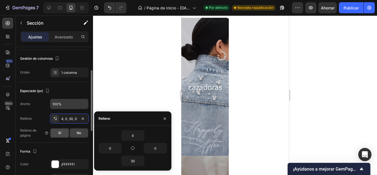
click at [65, 129] on div "Sí" at bounding box center [59, 132] width 18 height 9
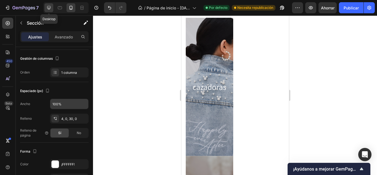
click at [48, 9] on icon at bounding box center [49, 8] width 6 height 6
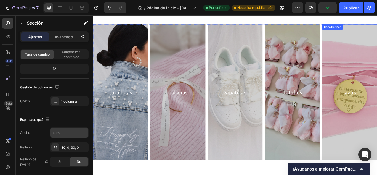
scroll to position [264, 0]
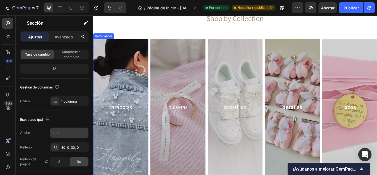
click at [153, 43] on div "Overlay" at bounding box center [125, 122] width 64 height 158
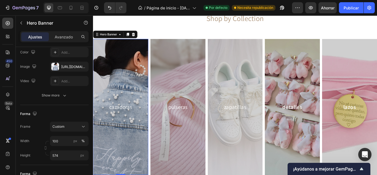
scroll to position [0, 0]
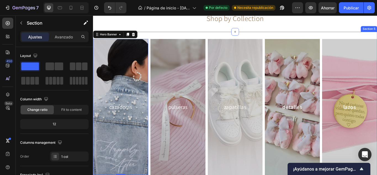
click at [172, 37] on div "cazadoras Heading Row Hero Banner 0 pulseras Heading Row Hero Banner zapatillas…" at bounding box center [258, 121] width 331 height 175
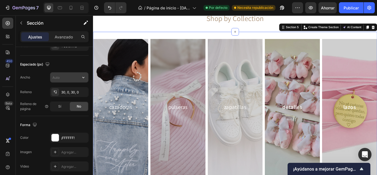
scroll to position [83, 0]
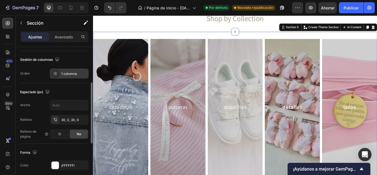
click at [73, 74] on font "1 columna" at bounding box center [69, 73] width 16 height 4
click at [75, 84] on div "Espaciado (px) Ancho Relleno 30, 0, 30, 0 Relleno de página Sí No" at bounding box center [54, 113] width 68 height 60
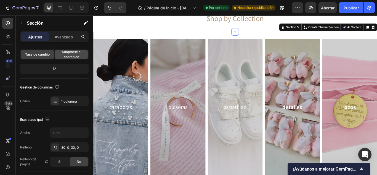
click at [70, 53] on font "Adaptarse al contenido" at bounding box center [71, 54] width 20 height 9
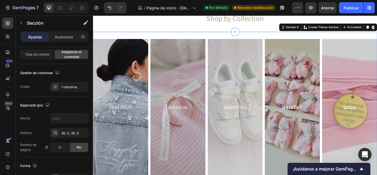
scroll to position [0, 0]
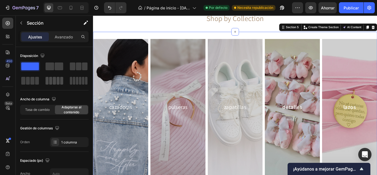
click at [53, 82] on span at bounding box center [54, 81] width 3 height 8
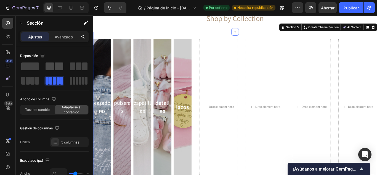
click at [60, 66] on span at bounding box center [59, 66] width 9 height 8
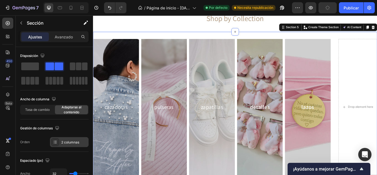
click at [59, 139] on div at bounding box center [55, 142] width 8 height 8
click at [66, 128] on div "Gestión de columnas" at bounding box center [54, 128] width 68 height 9
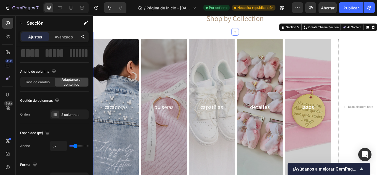
type input "36"
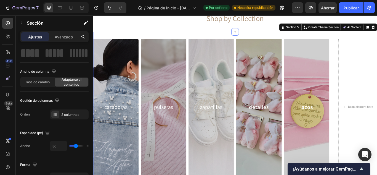
type input "40"
type input "42"
type input "44"
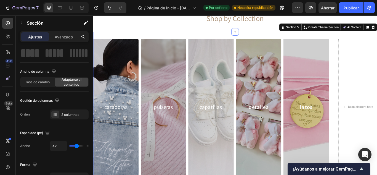
type input "44"
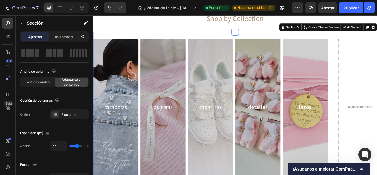
type input "47"
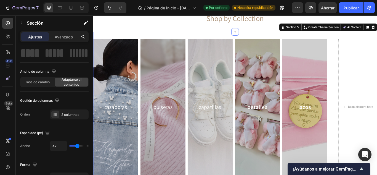
type input "49"
type input "53"
type input "71"
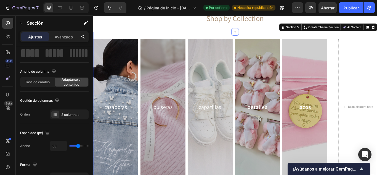
type input "71"
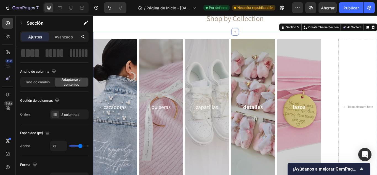
type input "73"
type input "76"
type input "56"
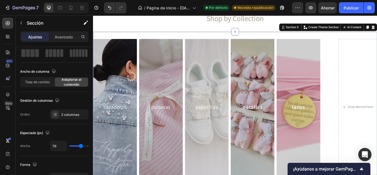
type input "56"
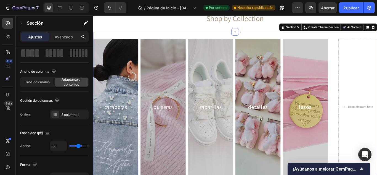
type input "44"
type input "29"
type input "24"
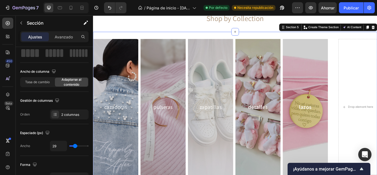
type input "24"
type input "9"
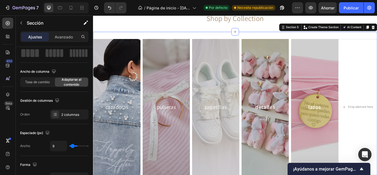
type input "0"
drag, startPoint x: 75, startPoint y: 147, endPoint x: 65, endPoint y: 147, distance: 9.9
type input "0"
click at [69, 146] on input "range" at bounding box center [78, 145] width 19 height 1
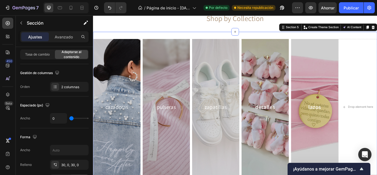
scroll to position [83, 0]
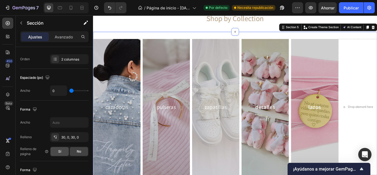
click at [61, 153] on span "Sí" at bounding box center [59, 151] width 3 height 5
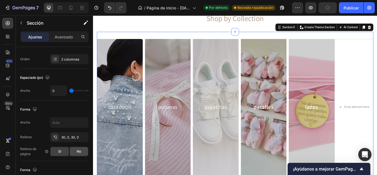
click at [75, 150] on div "No" at bounding box center [79, 151] width 18 height 9
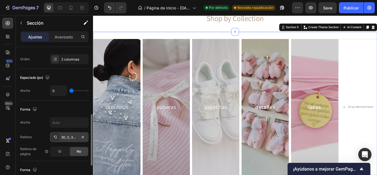
scroll to position [110, 0]
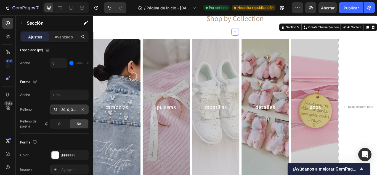
click at [66, 109] on font "30, 0, 30, 0" at bounding box center [70, 109] width 18 height 4
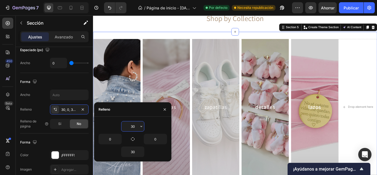
click at [132, 127] on input "30" at bounding box center [132, 126] width 23 height 10
drag, startPoint x: 132, startPoint y: 126, endPoint x: 129, endPoint y: 125, distance: 3.0
click at [129, 125] on input "30" at bounding box center [132, 126] width 23 height 10
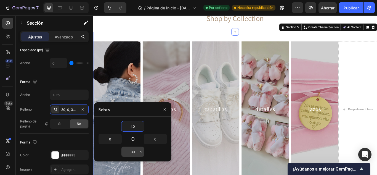
type input "40"
click at [132, 150] on input "30" at bounding box center [132, 151] width 23 height 10
type input "40"
click at [65, 138] on div "Forma" at bounding box center [54, 142] width 68 height 9
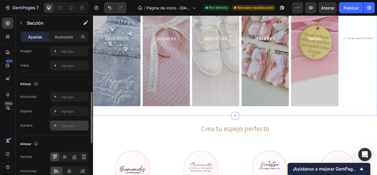
scroll to position [201, 0]
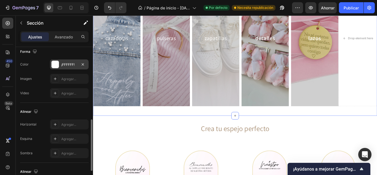
click at [71, 63] on font "¡FFFFFF!" at bounding box center [67, 64] width 13 height 4
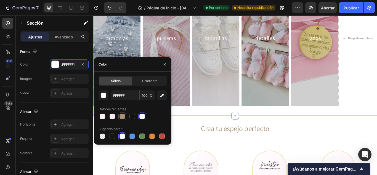
click at [122, 114] on div at bounding box center [122, 116] width 6 height 6
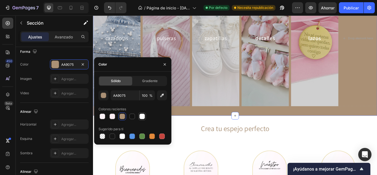
click at [140, 115] on div at bounding box center [142, 116] width 6 height 6
type input "FFFFFF"
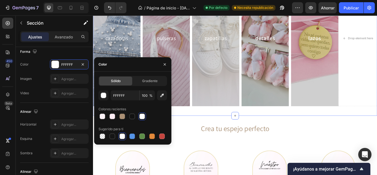
click at [140, 116] on div at bounding box center [142, 116] width 6 height 6
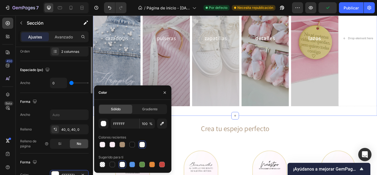
scroll to position [63, 0]
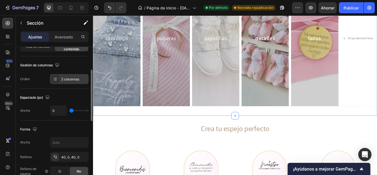
click at [73, 81] on font "2 columnas" at bounding box center [70, 79] width 18 height 4
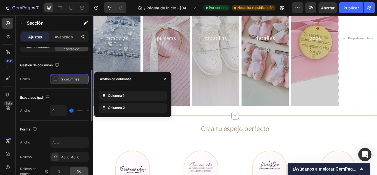
click at [73, 81] on font "2 columnas" at bounding box center [70, 79] width 18 height 4
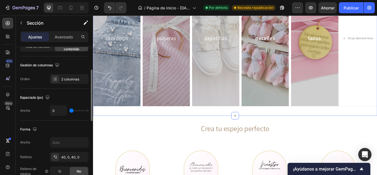
scroll to position [35, 0]
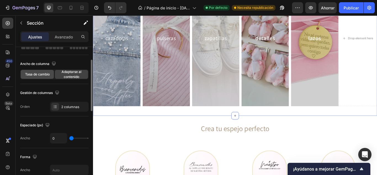
click at [43, 76] on font "Tasa de cambio" at bounding box center [37, 74] width 25 height 4
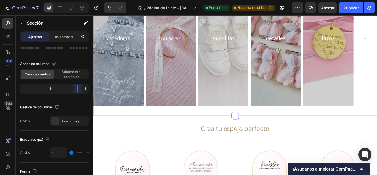
drag, startPoint x: 56, startPoint y: 88, endPoint x: 90, endPoint y: 93, distance: 34.8
click at [90, 0] on body "7 / Página de inicio - 21 de septiembre, 17:42:42 Por defecto Necesita republic…" at bounding box center [188, 0] width 377 height 0
drag, startPoint x: 77, startPoint y: 89, endPoint x: 85, endPoint y: 90, distance: 7.5
click at [85, 0] on body "7 / Página de inicio - 21 de septiembre, 17:42:42 Por defecto Necesita republic…" at bounding box center [188, 0] width 377 height 0
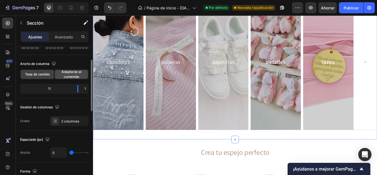
click at [71, 73] on font "Adaptarse al contenido" at bounding box center [71, 73] width 20 height 9
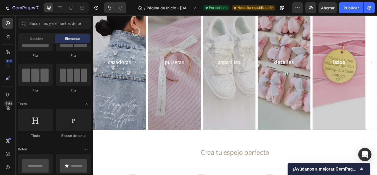
scroll to position [0, 0]
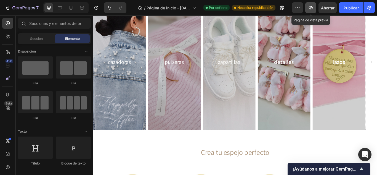
click at [310, 9] on icon "button" at bounding box center [311, 7] width 4 height 3
click at [69, 8] on icon at bounding box center [70, 8] width 3 height 4
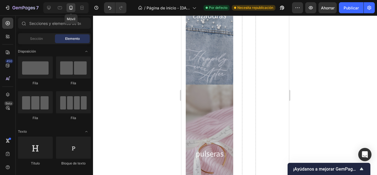
click at [71, 7] on icon at bounding box center [71, 8] width 6 height 6
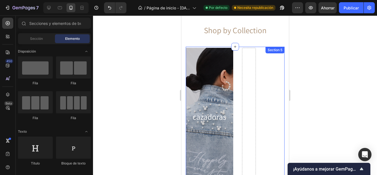
scroll to position [236, 0]
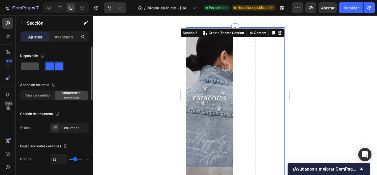
click at [35, 68] on span at bounding box center [30, 66] width 18 height 8
type input "0"
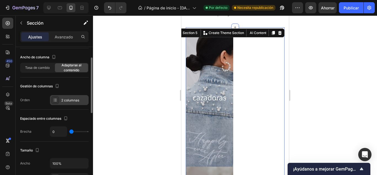
click at [61, 96] on div "2 columnas" at bounding box center [69, 100] width 39 height 10
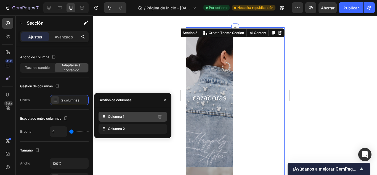
click at [124, 117] on font "Columna 1" at bounding box center [116, 116] width 16 height 4
click at [143, 170] on div at bounding box center [235, 94] width 284 height 159
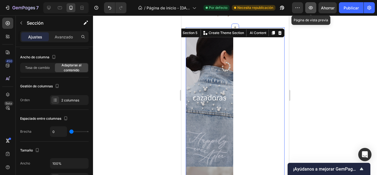
click at [310, 7] on icon "button" at bounding box center [311, 8] width 2 height 2
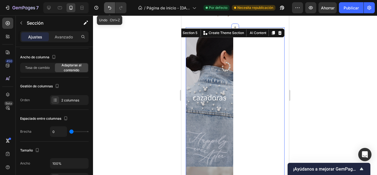
click at [112, 10] on button "Deshacer/Rehacer" at bounding box center [109, 7] width 11 height 11
type input "32"
click at [112, 10] on button "Deshacer/Rehacer" at bounding box center [109, 7] width 11 height 11
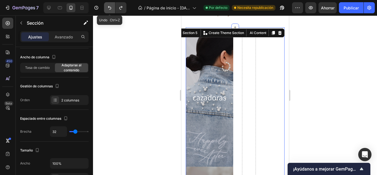
click at [112, 10] on button "Deshacer/Rehacer" at bounding box center [109, 7] width 11 height 11
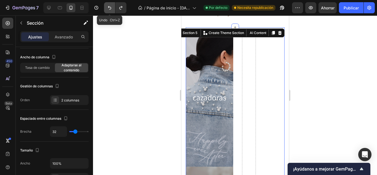
click at [112, 10] on button "Deshacer/Rehacer" at bounding box center [109, 7] width 11 height 11
click at [113, 10] on button "Deshacer/Rehacer" at bounding box center [109, 7] width 11 height 11
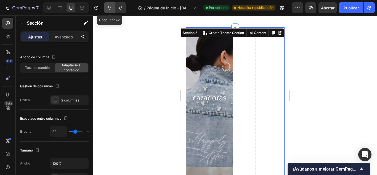
type input "32"
click at [120, 8] on icon "Deshacer/Rehacer" at bounding box center [121, 8] width 6 height 6
click at [121, 8] on icon "Deshacer/Rehacer" at bounding box center [121, 8] width 6 height 6
click at [108, 8] on icon "Deshacer/Rehacer" at bounding box center [110, 8] width 6 height 6
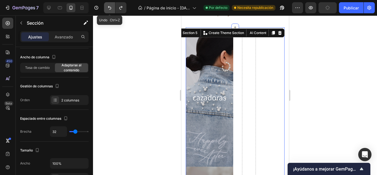
click at [108, 8] on icon "Deshacer/Rehacer" at bounding box center [110, 8] width 6 height 6
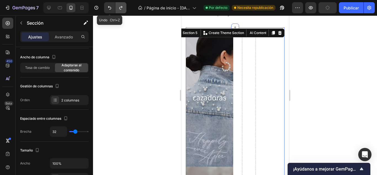
click at [108, 8] on icon "Deshacer/Rehacer" at bounding box center [110, 8] width 6 height 6
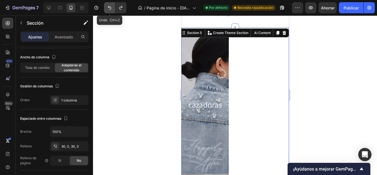
click at [111, 7] on icon "Deshacer/Rehacer" at bounding box center [110, 8] width 6 height 6
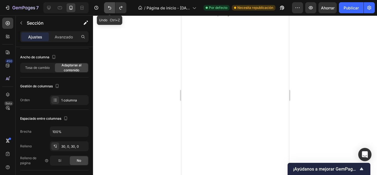
click at [112, 7] on icon "Deshacer/Rehacer" at bounding box center [110, 8] width 6 height 6
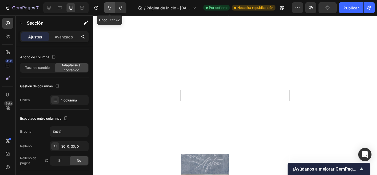
click at [112, 7] on icon "Deshacer/Rehacer" at bounding box center [110, 8] width 6 height 6
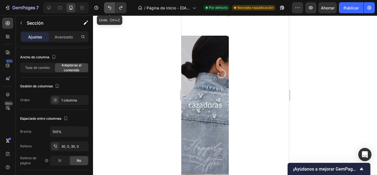
click at [112, 7] on icon "Deshacer/Rehacer" at bounding box center [110, 8] width 6 height 6
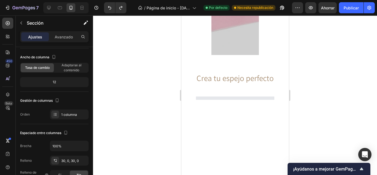
scroll to position [980, 0]
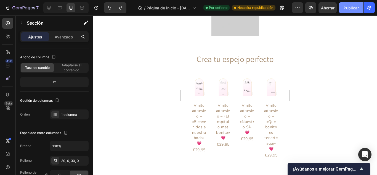
click at [346, 8] on font "Publicar" at bounding box center [350, 8] width 15 height 5
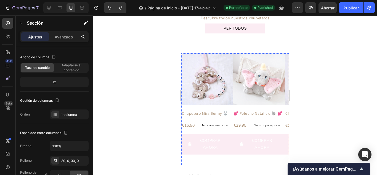
scroll to position [1118, 0]
